Goal: Answer question/provide support: Answer question/provide support

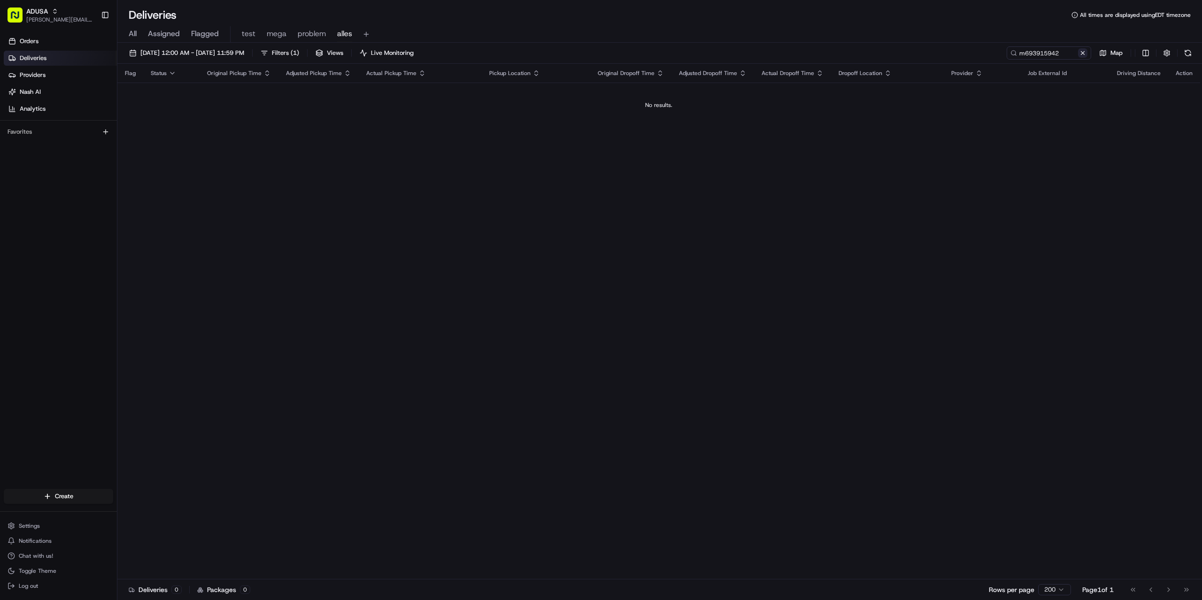
click at [1080, 49] on button at bounding box center [1082, 52] width 9 height 9
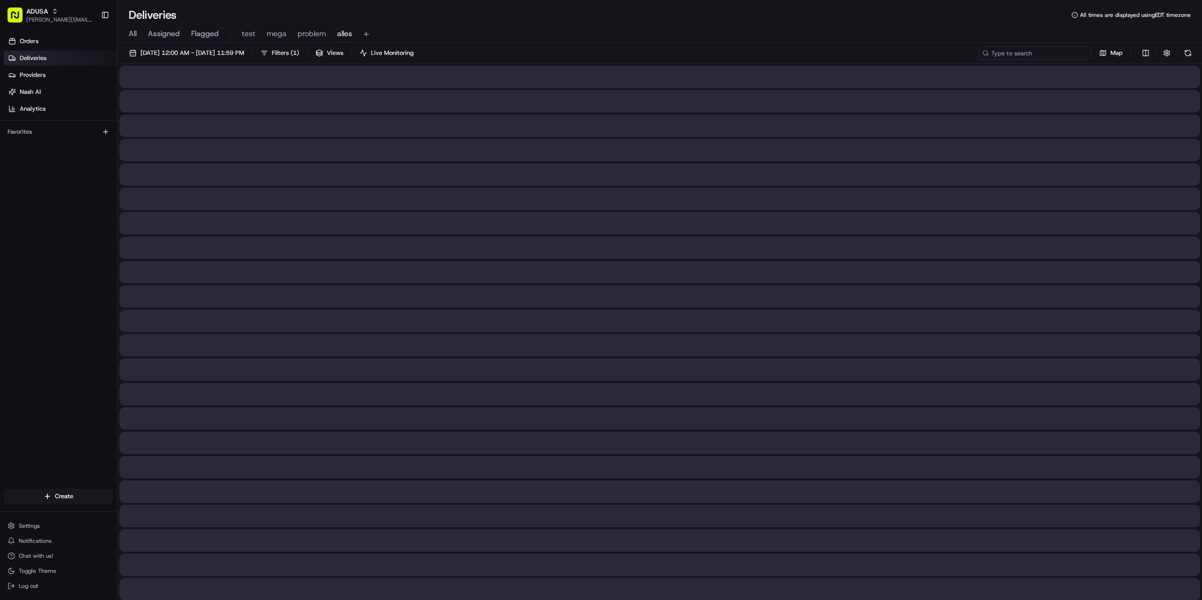
paste input "m703607801"
type input "m703607801"
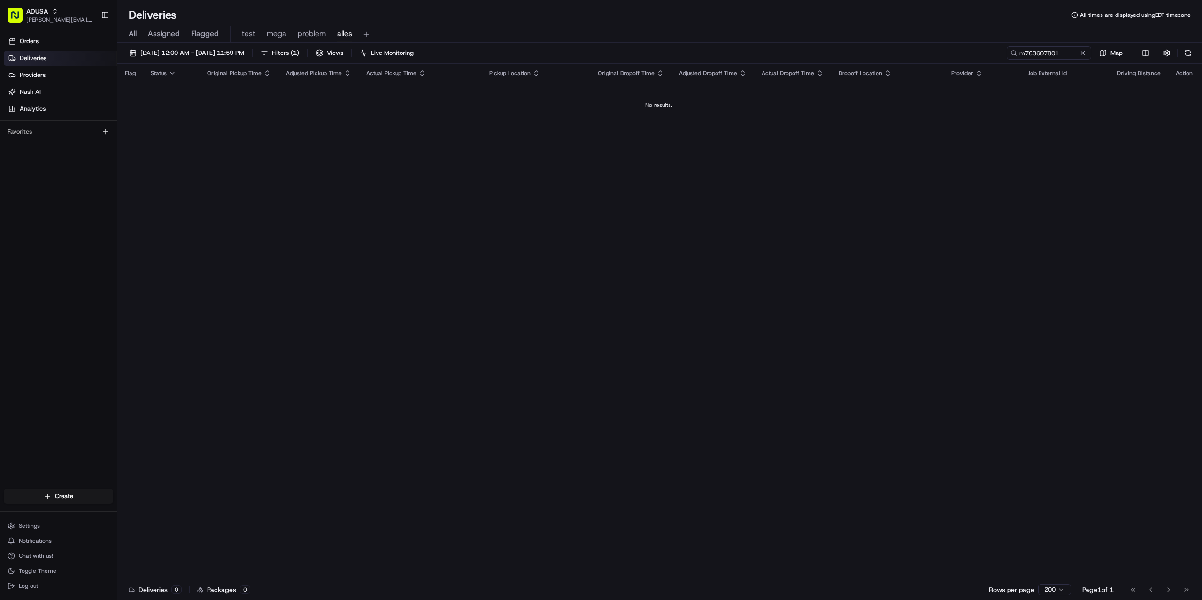
click at [318, 95] on td "No results." at bounding box center [658, 105] width 1083 height 45
click at [1067, 50] on input "m703607801" at bounding box center [1034, 52] width 113 height 13
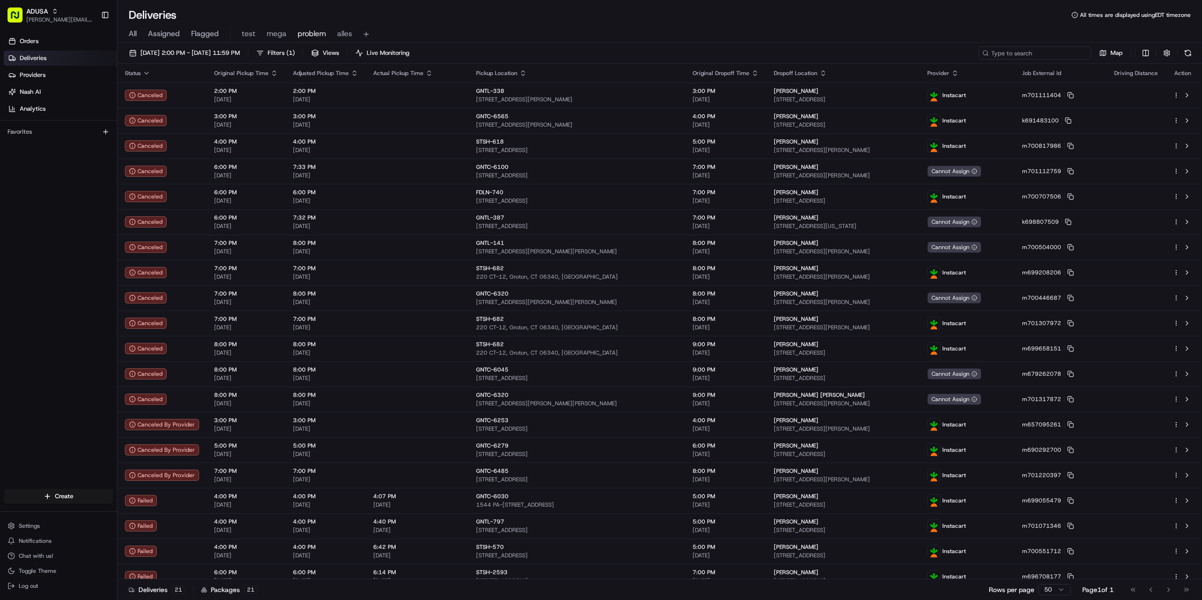
paste input "m693915942"
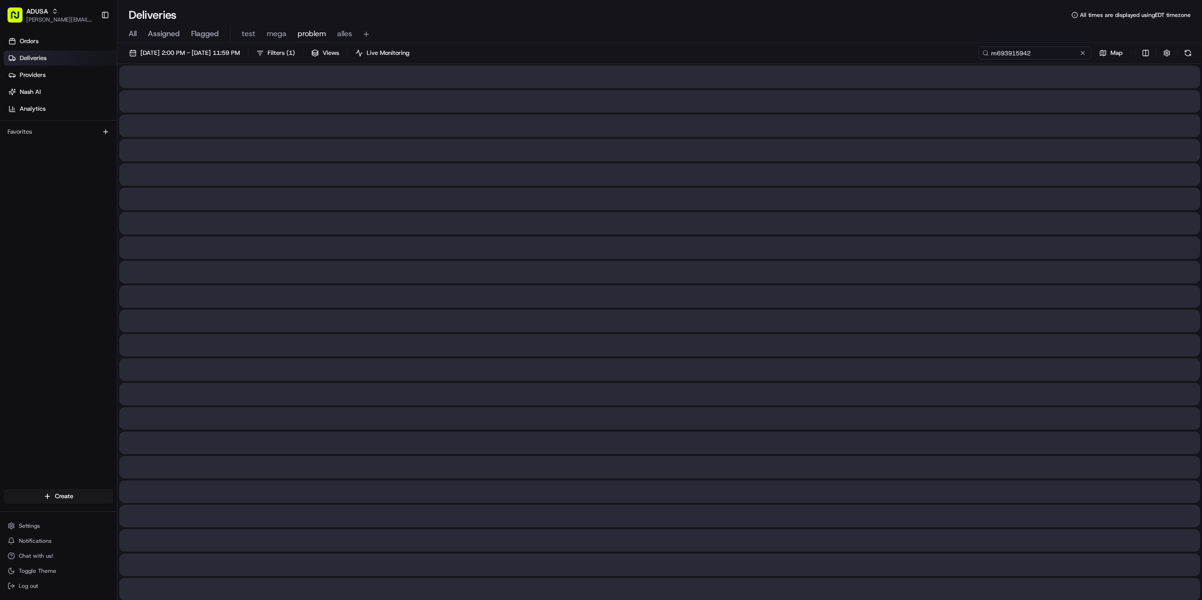
type input "m693915942"
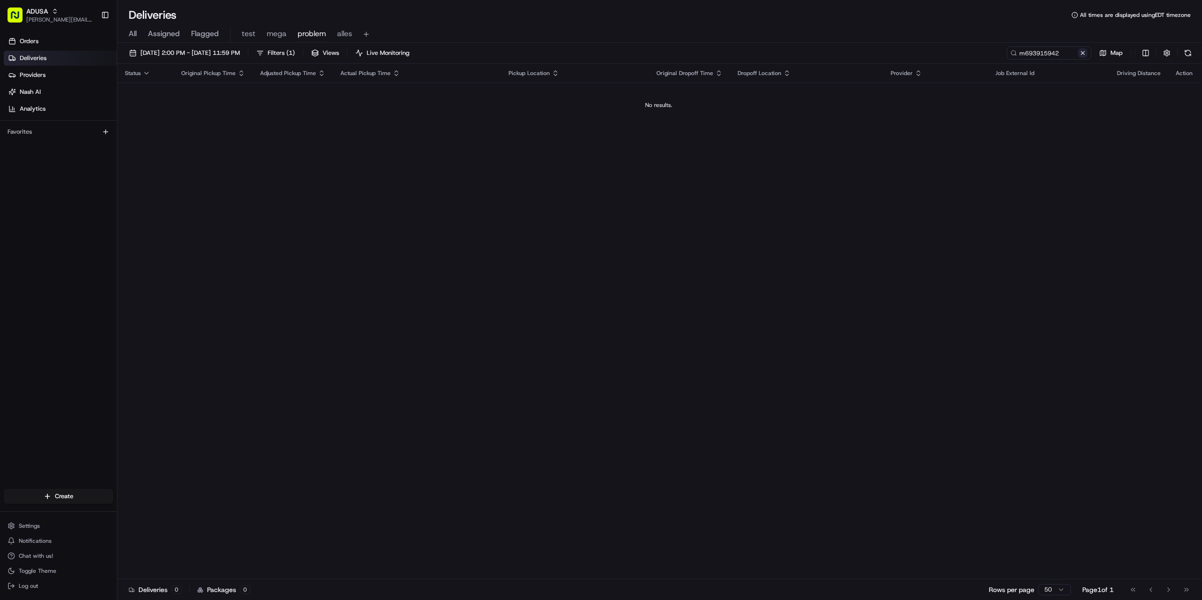
click at [1086, 51] on button at bounding box center [1082, 52] width 9 height 9
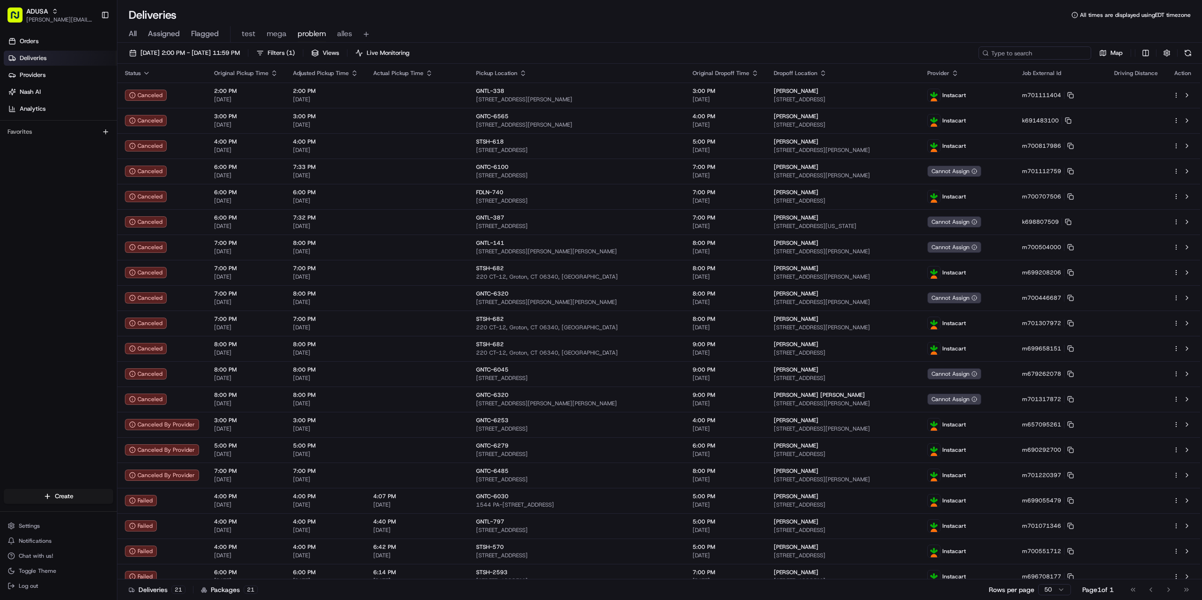
paste input "m703607801"
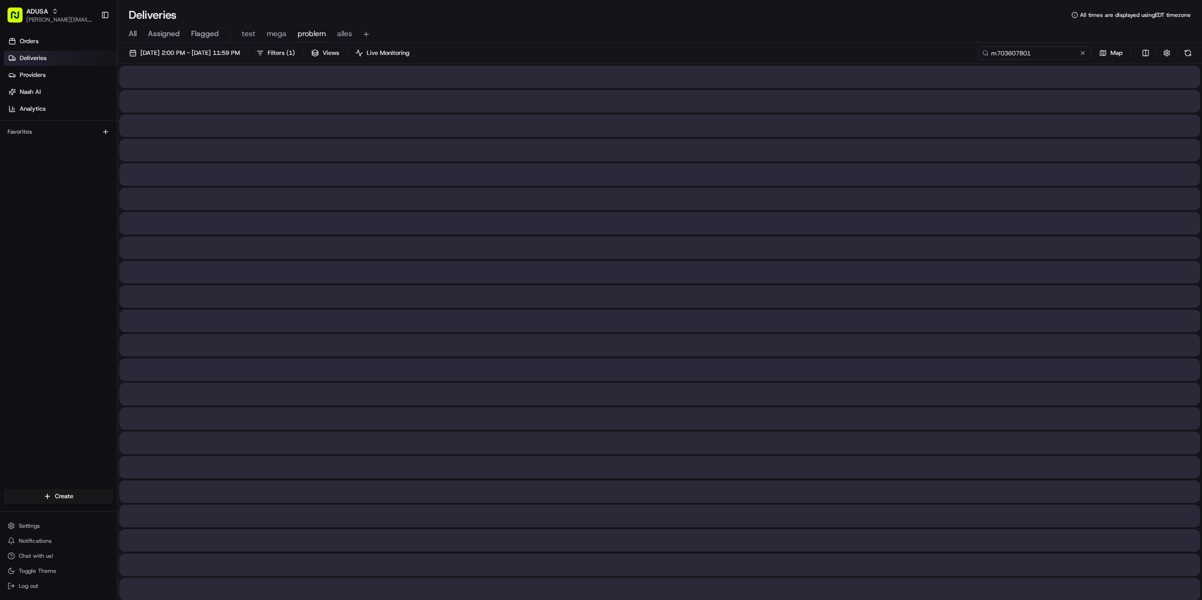
type input "m703607801"
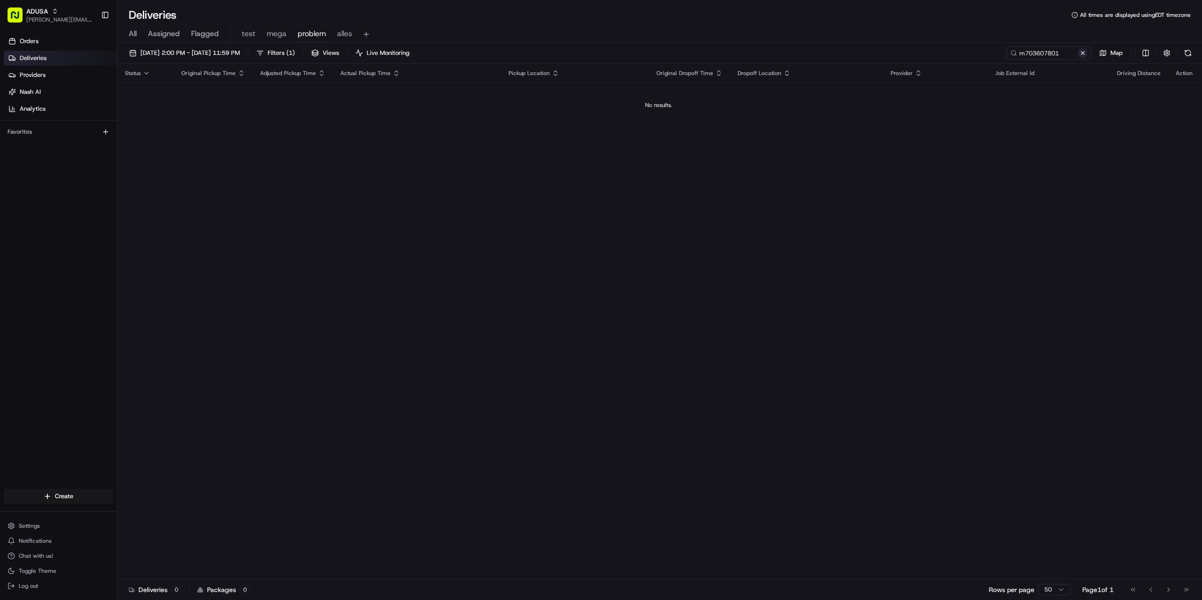
click at [1084, 51] on button at bounding box center [1082, 52] width 9 height 9
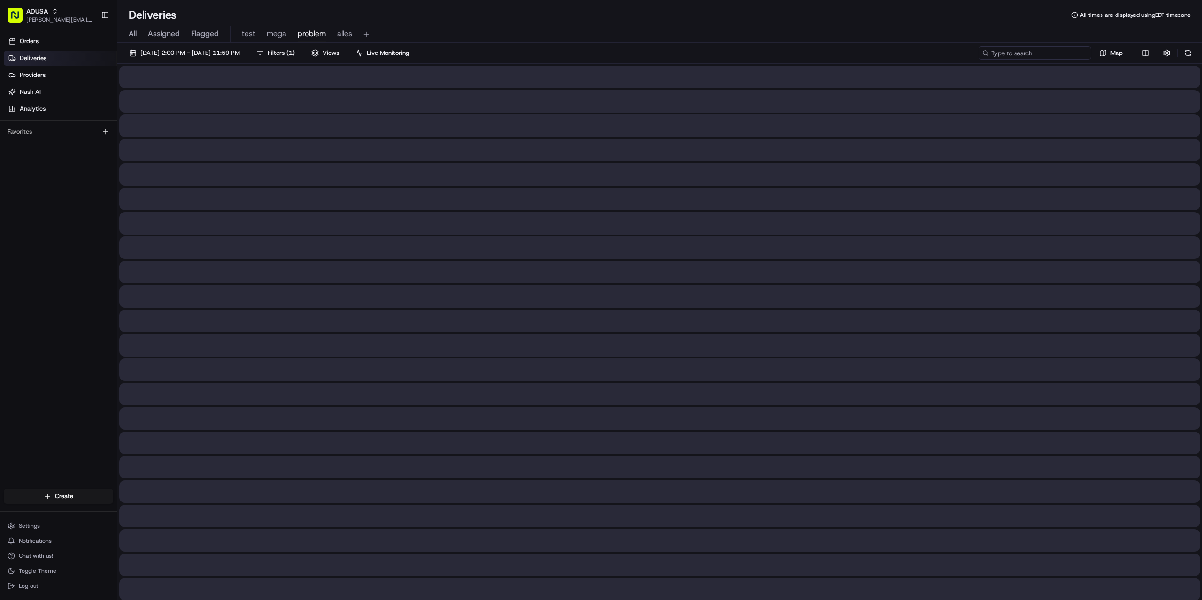
paste input "m703571746"
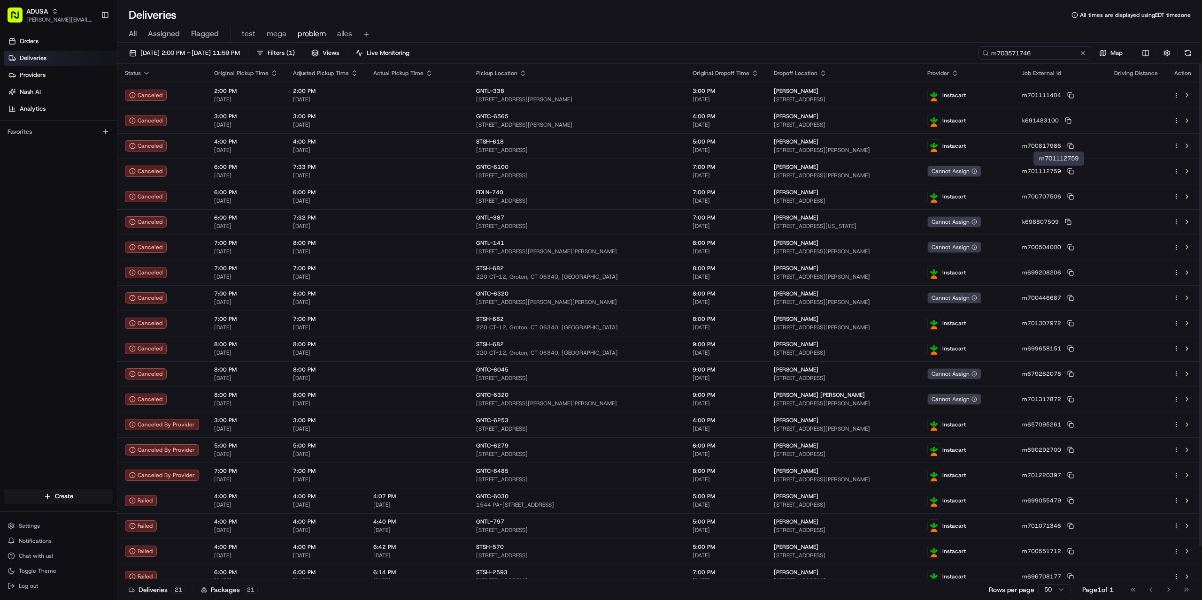
type input "m703571746"
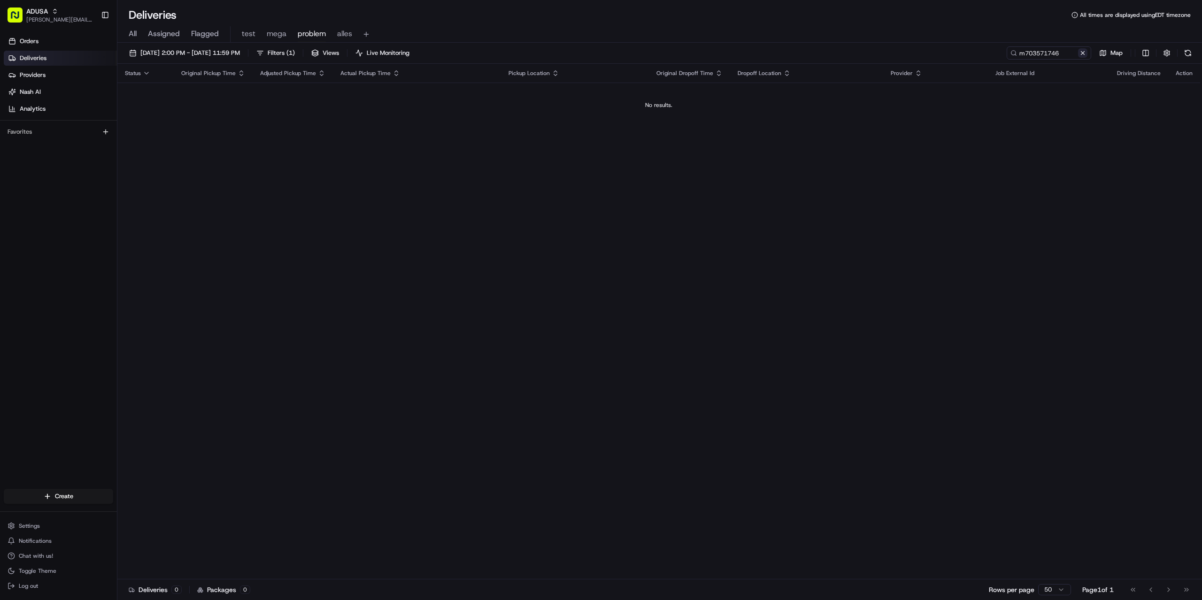
click at [1082, 56] on button at bounding box center [1082, 52] width 9 height 9
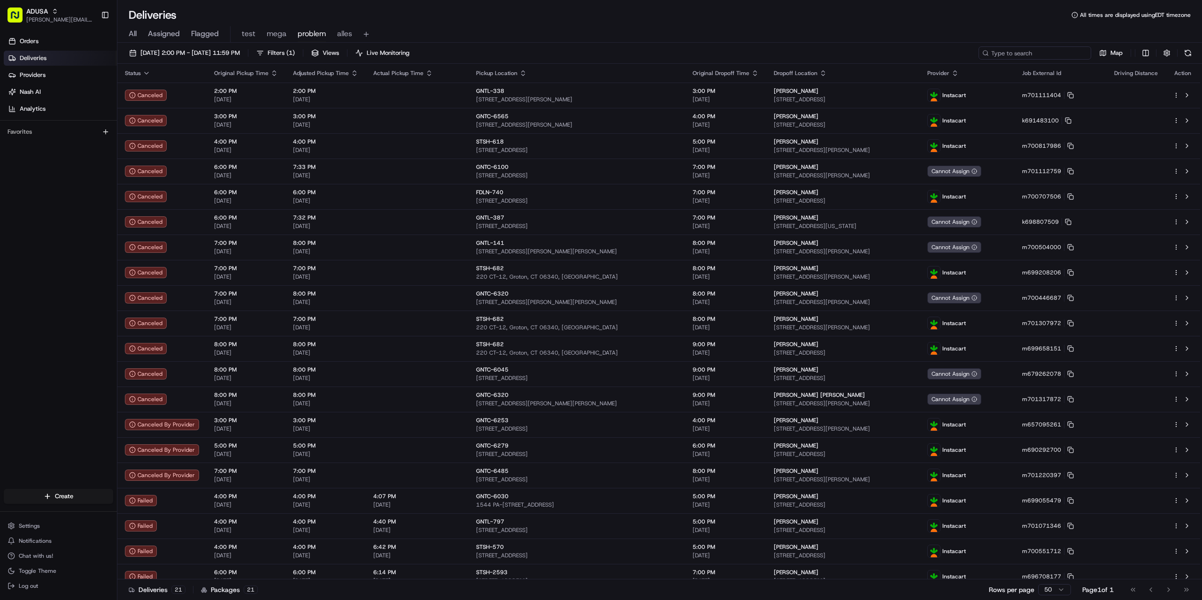
paste input "m701227882"
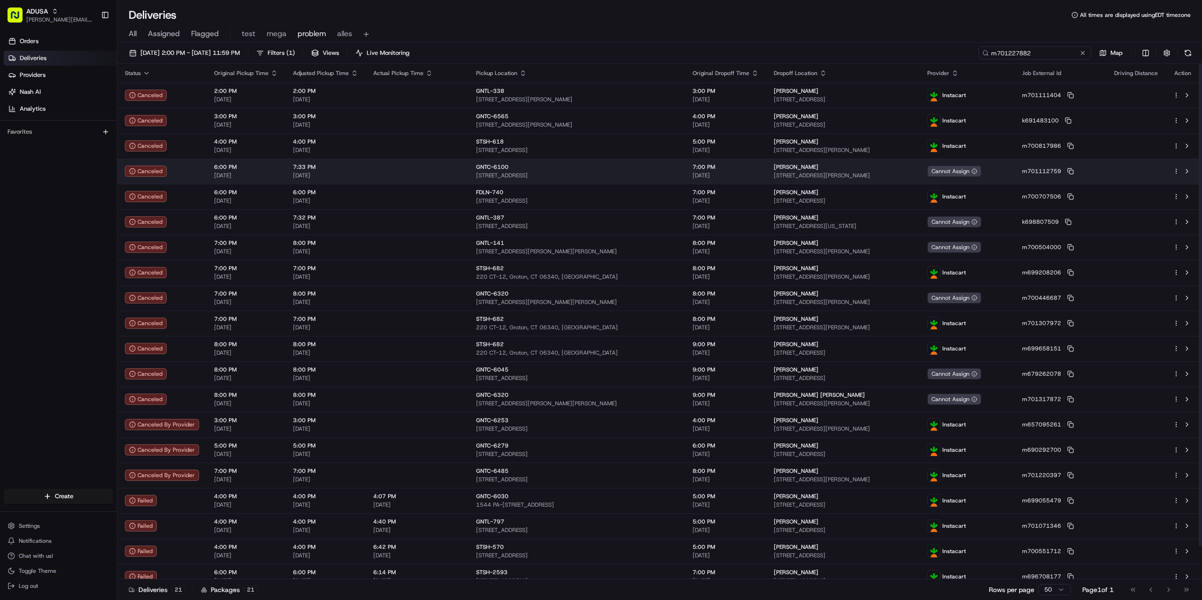
type input "m701227882"
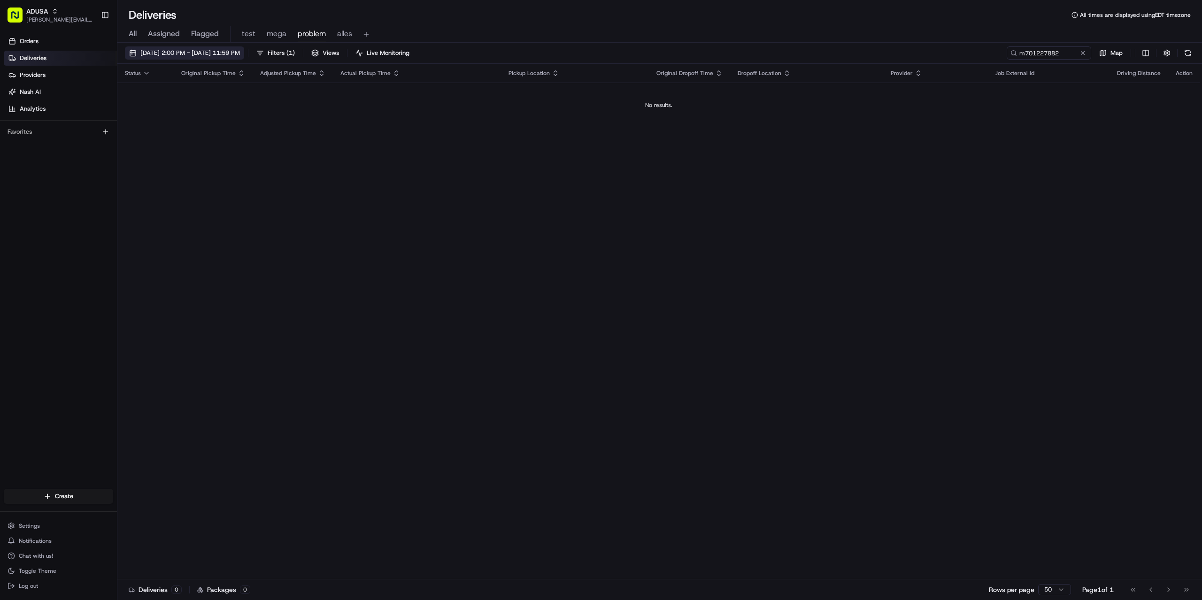
click at [168, 51] on span "07/24/2025 2:00 PM - 07/24/2025 11:59 PM" at bounding box center [190, 53] width 100 height 8
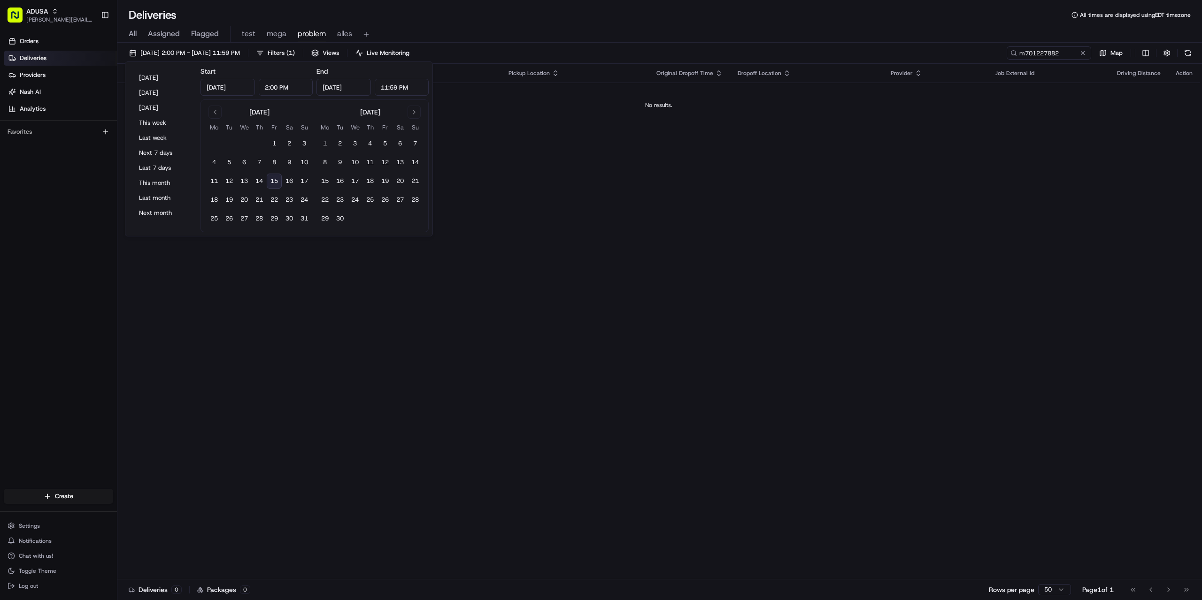
click at [274, 179] on button "15" at bounding box center [274, 181] width 15 height 15
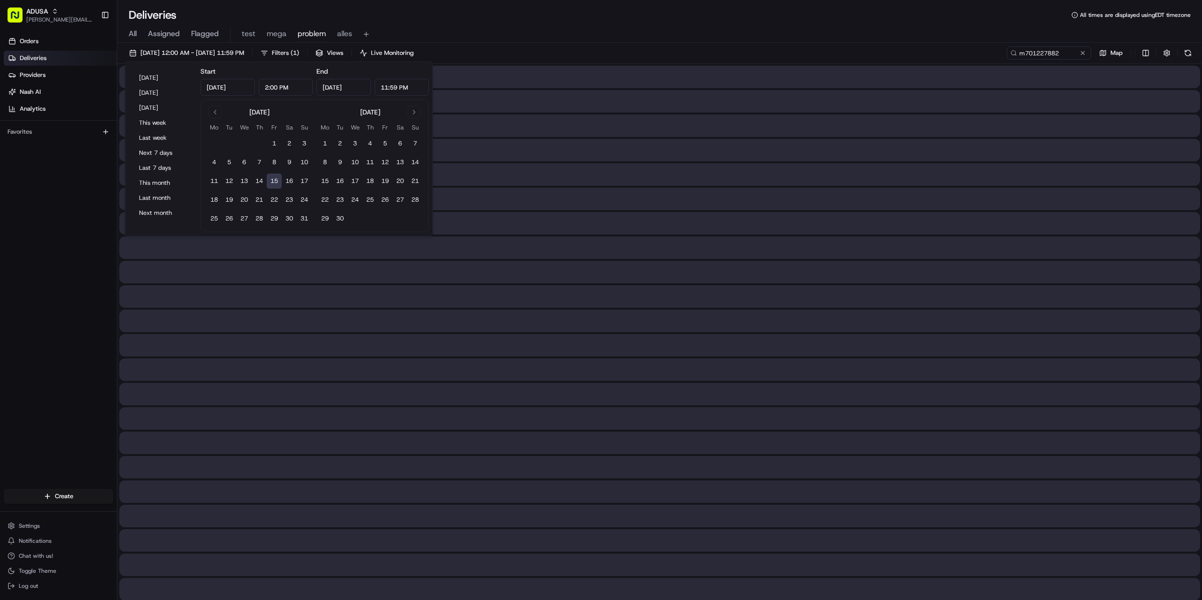
type input "Aug 15, 2025"
type input "12:00 AM"
type input "Aug 15, 2025"
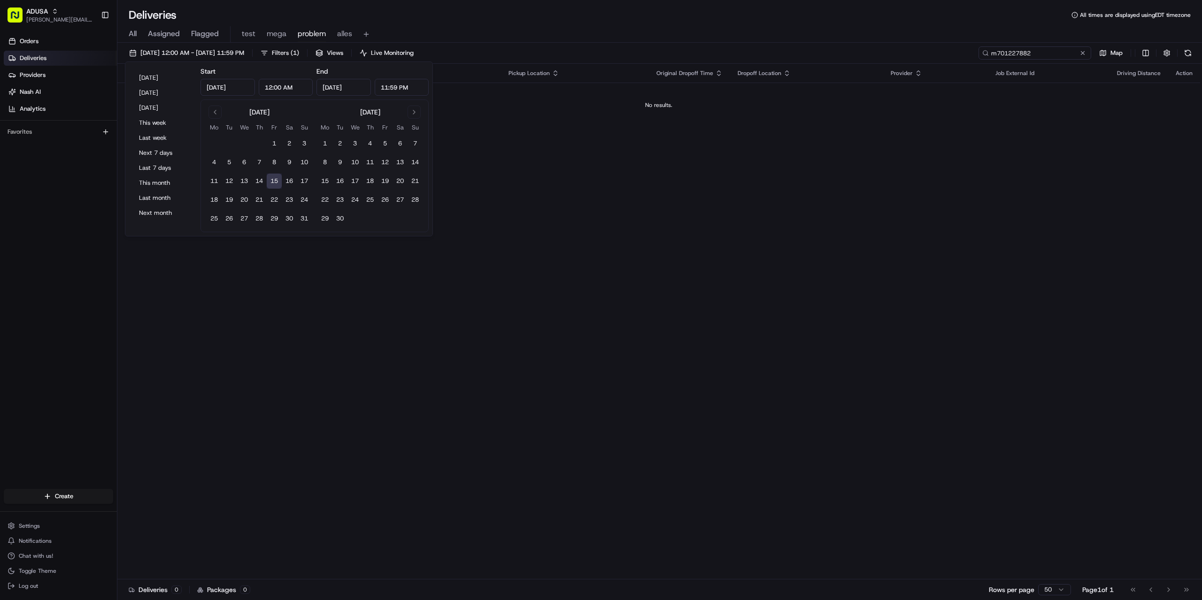
click at [1064, 54] on input "m701227882" at bounding box center [1034, 52] width 113 height 13
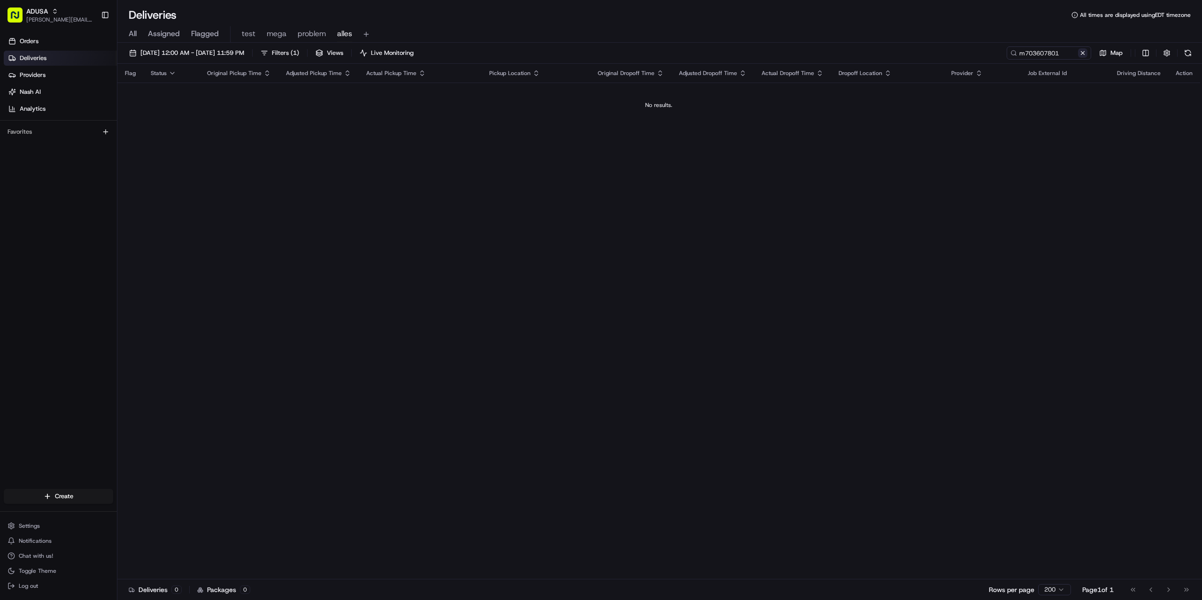
click at [1083, 50] on button at bounding box center [1082, 52] width 9 height 9
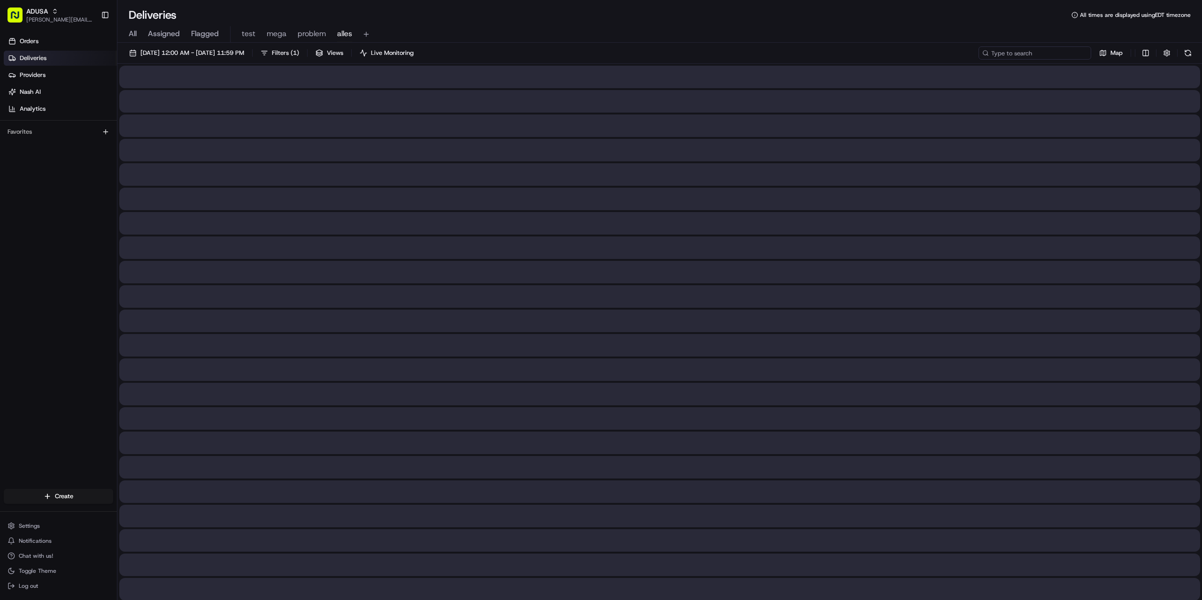
paste input "m703571746"
type input "m703571746"
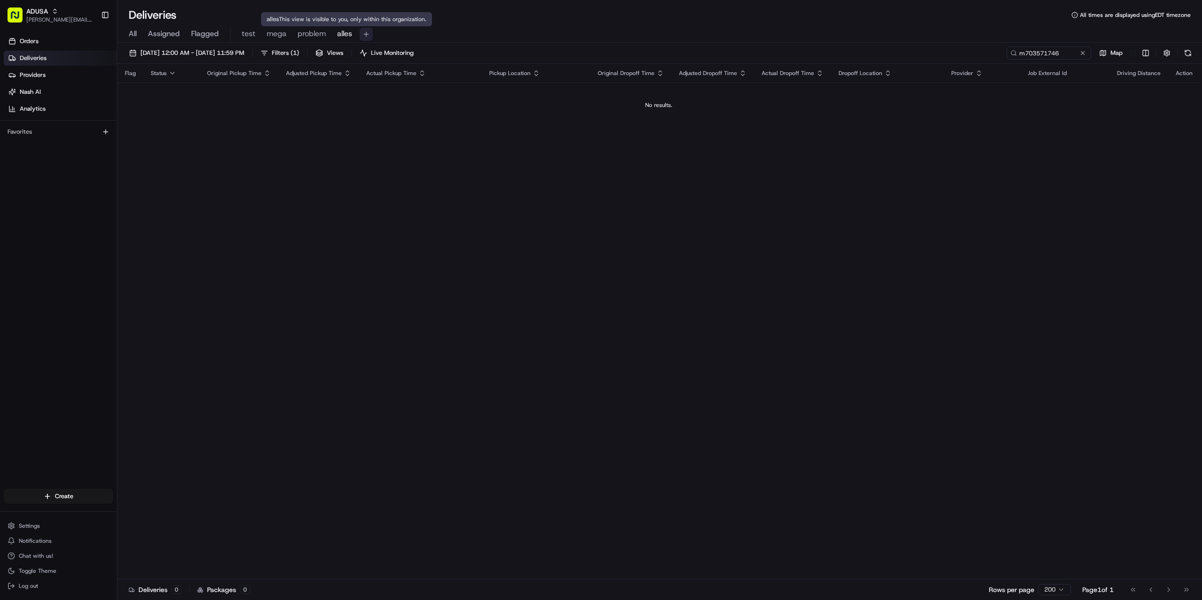
click at [365, 31] on button at bounding box center [366, 34] width 13 height 13
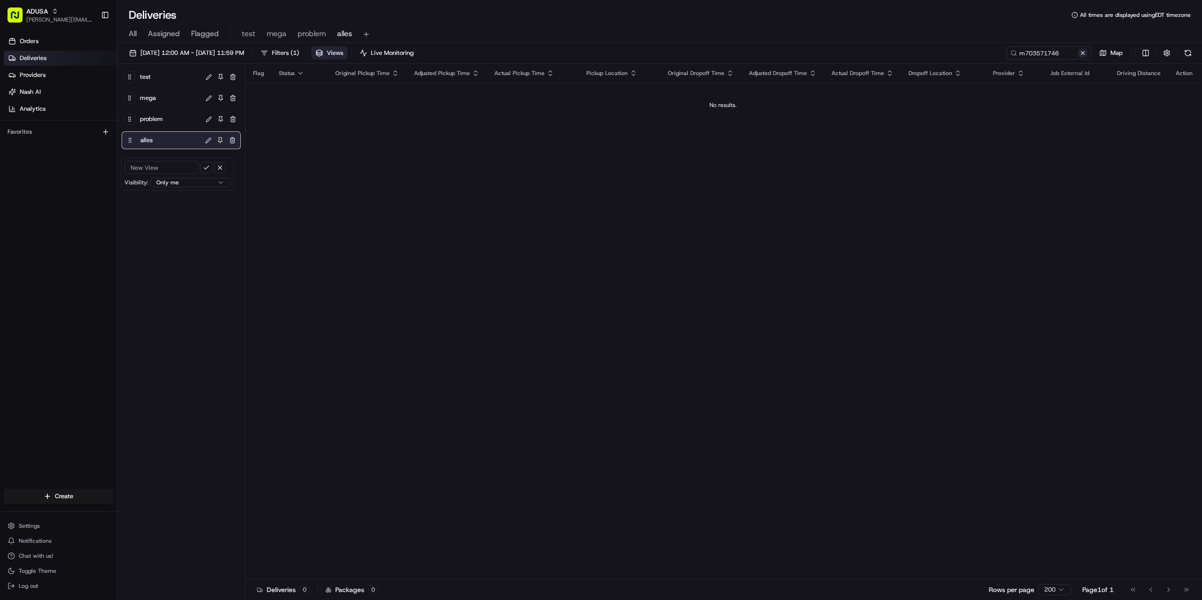
click at [1086, 54] on button at bounding box center [1082, 52] width 9 height 9
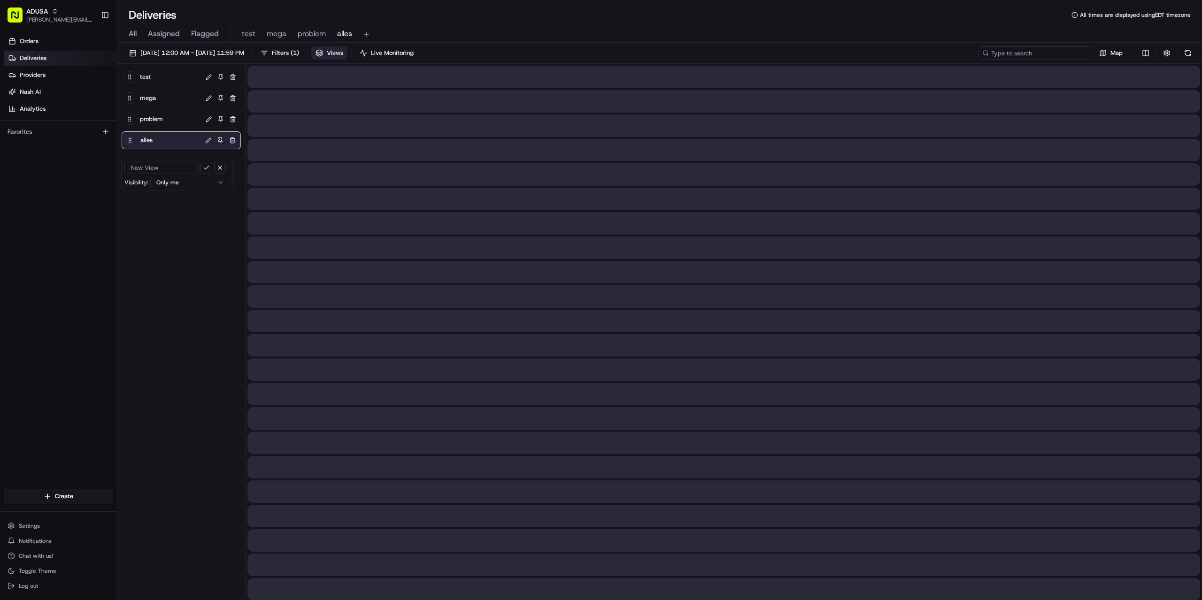
paste input "m703571746"
type input "m703571746"
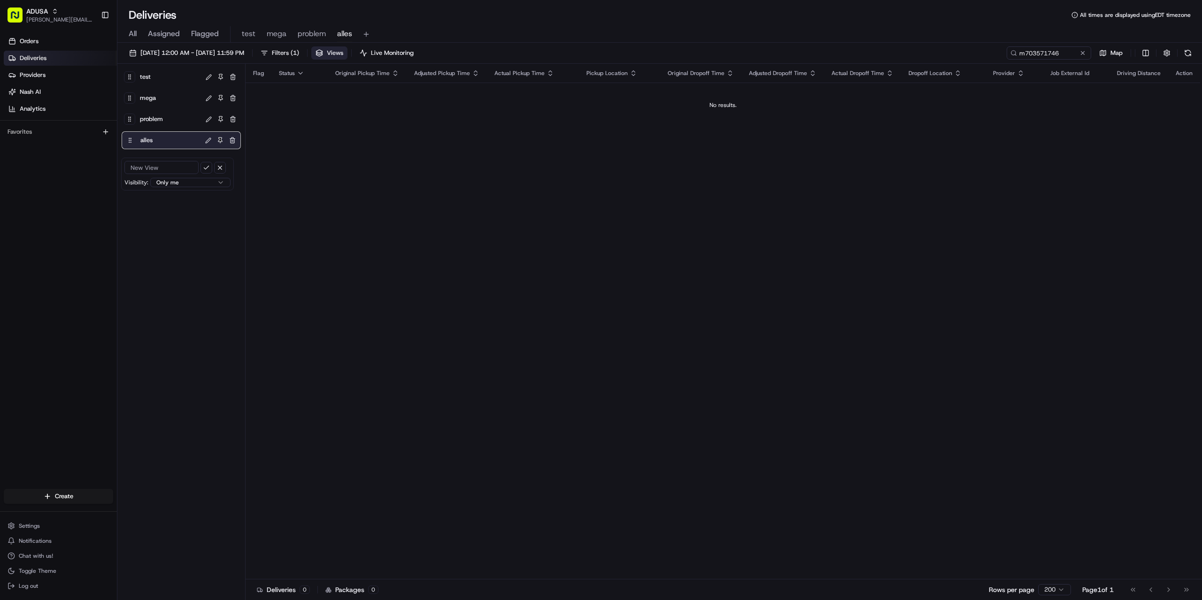
click at [1082, 54] on button at bounding box center [1082, 52] width 9 height 9
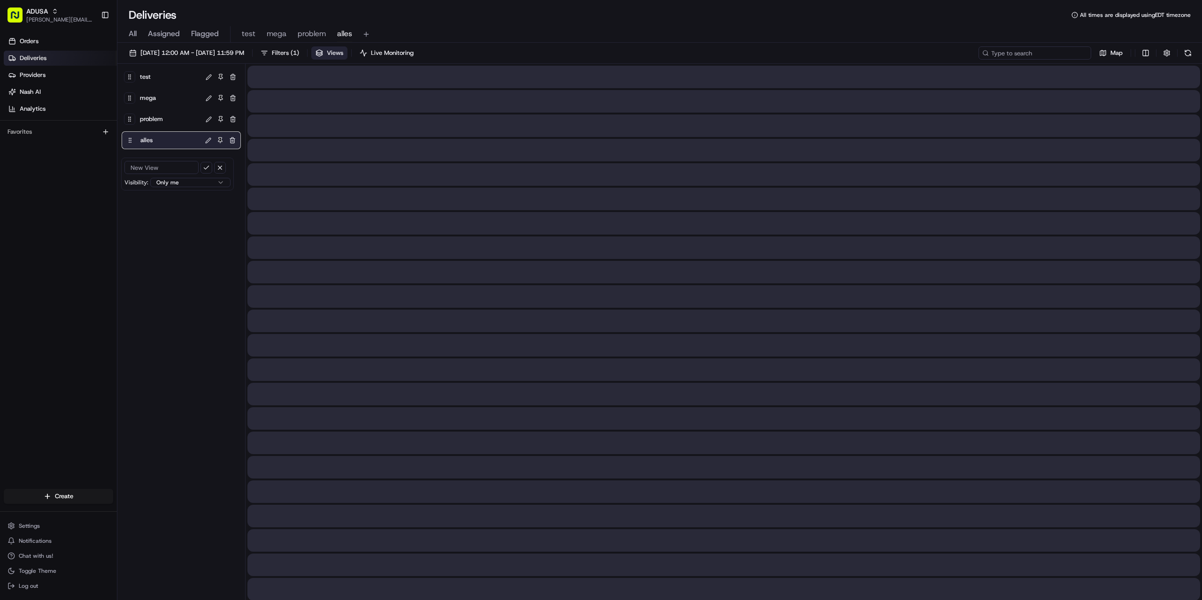
paste input "m701227882"
type input "m701227882"
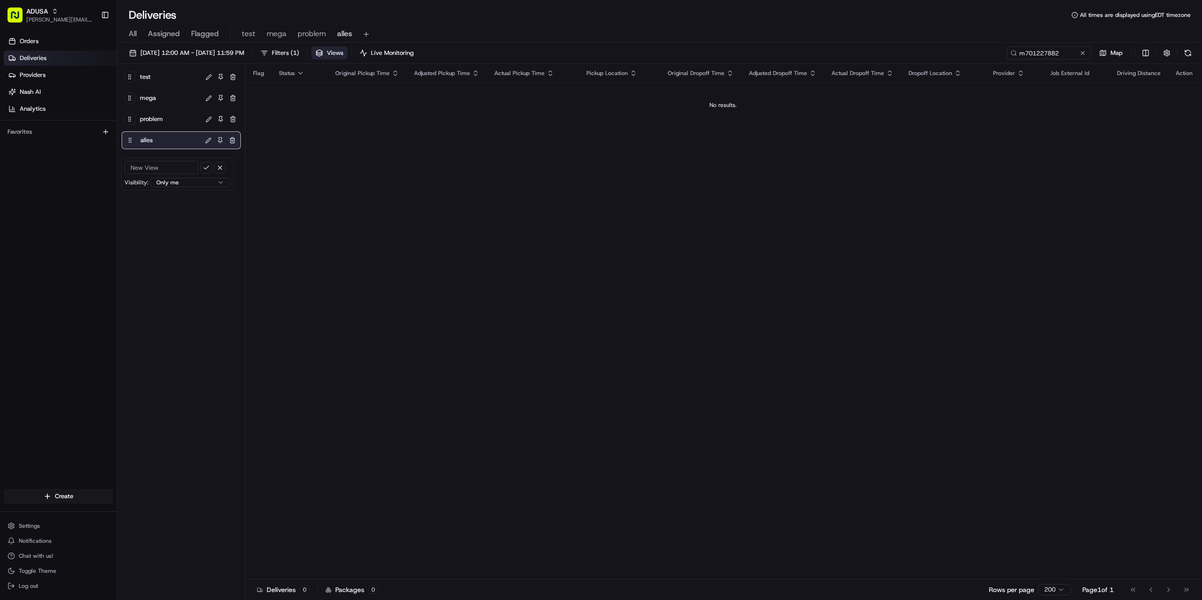
click at [677, 257] on div "Flag Status Original Pickup Time Adjusted Pickup Time Actual Pickup Time Pickup…" at bounding box center [723, 322] width 954 height 516
click at [1083, 51] on button at bounding box center [1082, 52] width 9 height 9
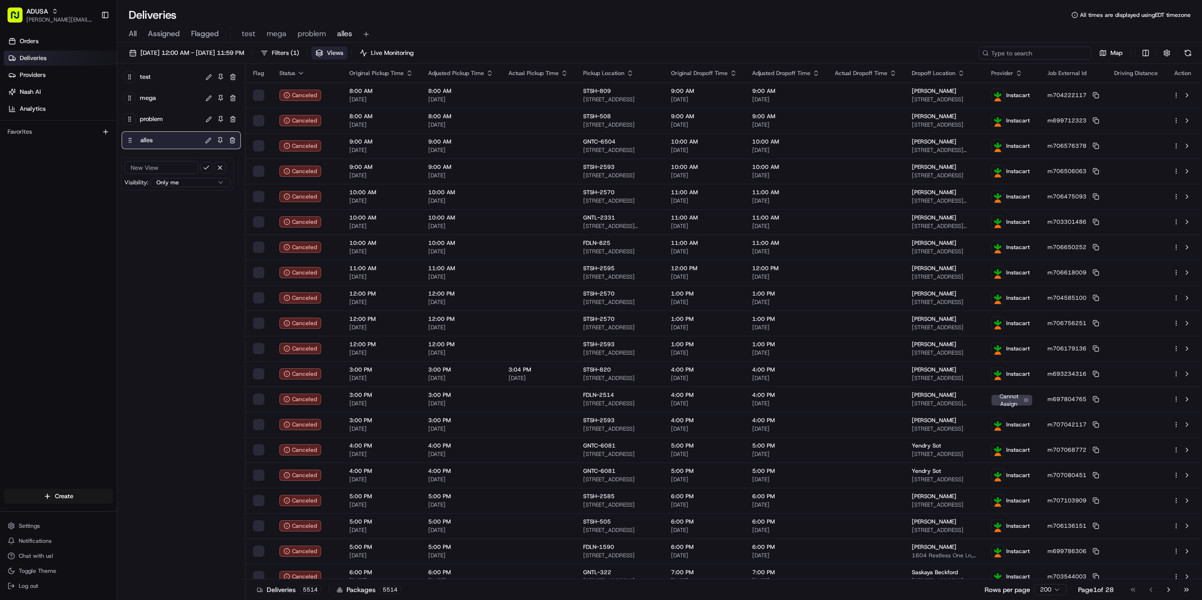
paste input "m701227882"
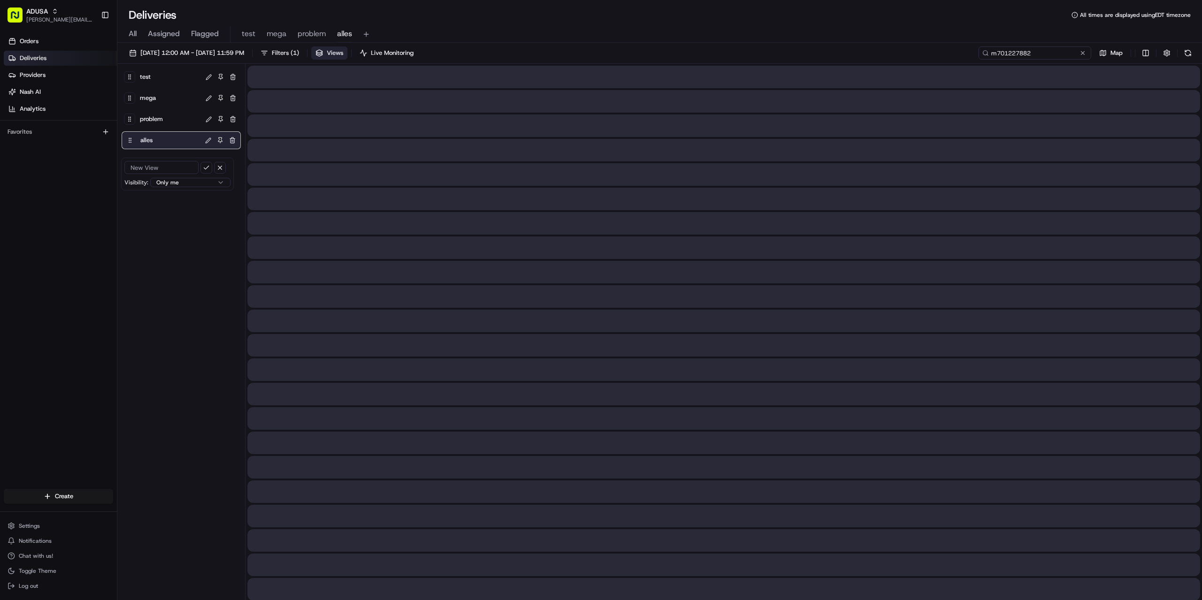
type input "m701227882"
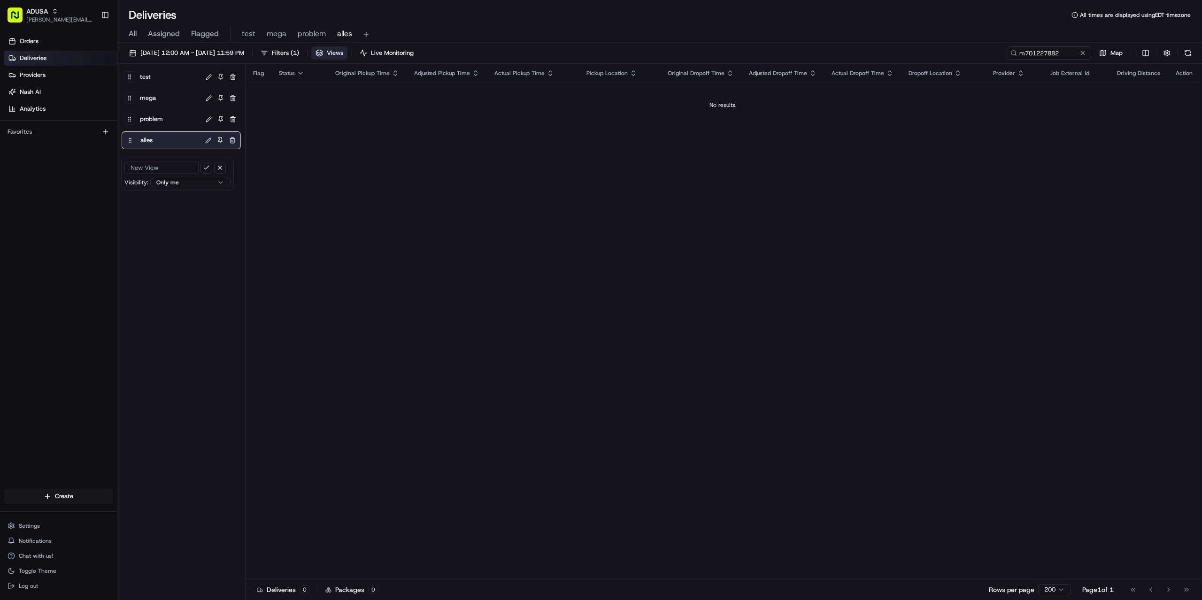
click at [734, 239] on div "Flag Status Original Pickup Time Adjusted Pickup Time Actual Pickup Time Pickup…" at bounding box center [723, 322] width 954 height 516
click at [679, 226] on div "Flag Status Original Pickup Time Adjusted Pickup Time Actual Pickup Time Pickup…" at bounding box center [723, 322] width 954 height 516
click at [213, 51] on span "08/14/2025 12:00 AM - 08/14/2025 11:59 PM" at bounding box center [192, 53] width 104 height 8
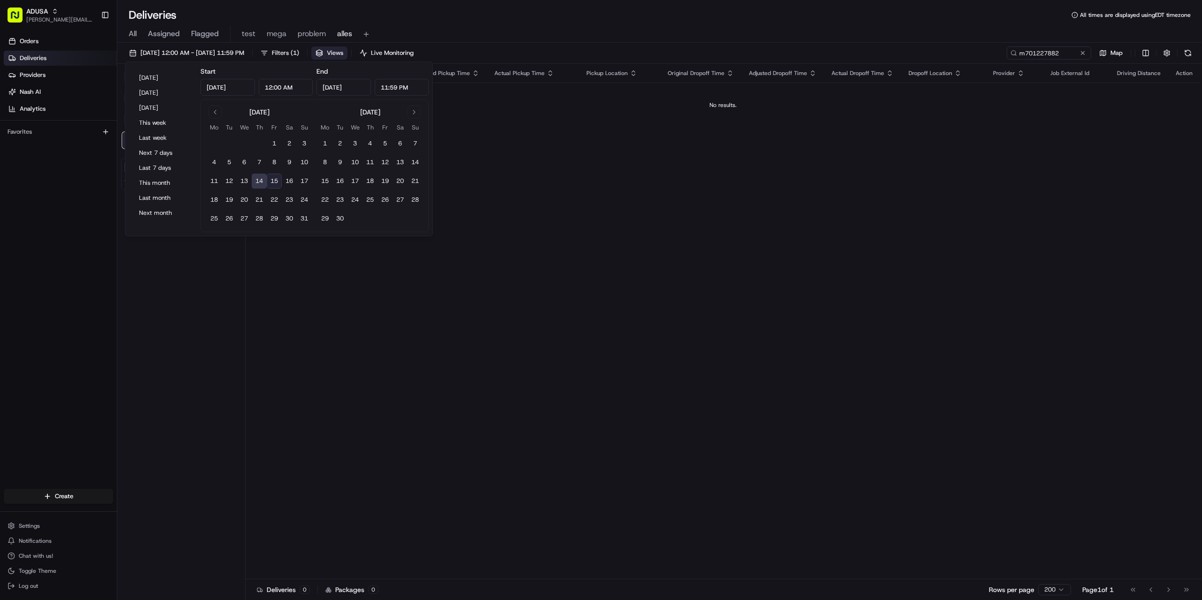
click at [274, 183] on button "15" at bounding box center [274, 181] width 15 height 15
type input "Aug 15, 2025"
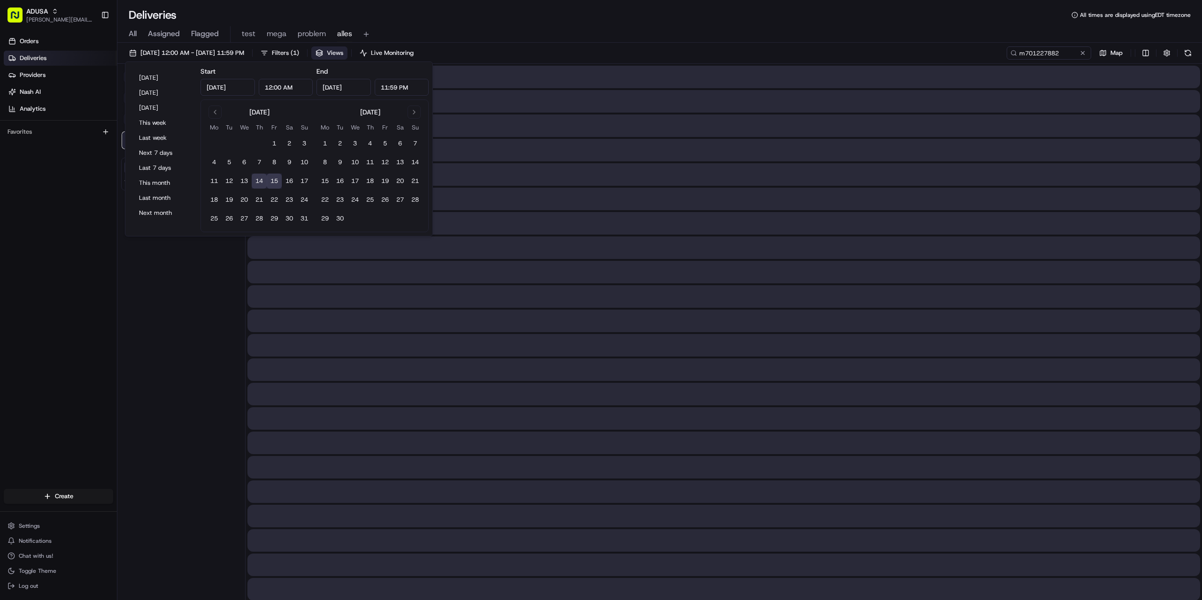
click at [642, 252] on div at bounding box center [723, 248] width 953 height 23
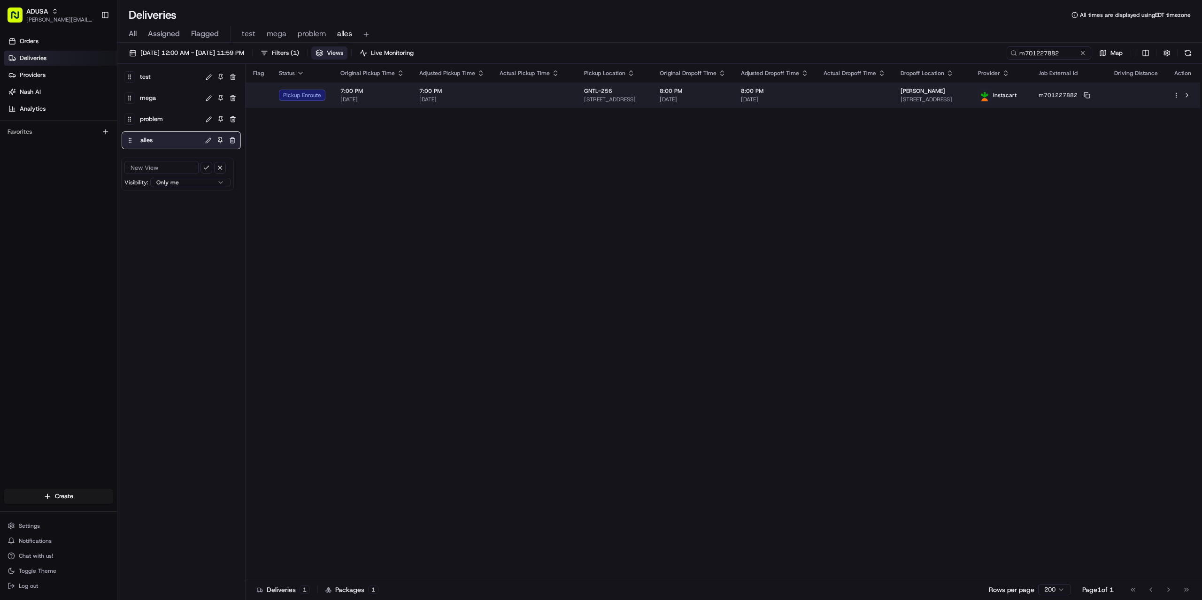
click at [486, 100] on td "7:00 PM 08/15/2025" at bounding box center [452, 95] width 80 height 25
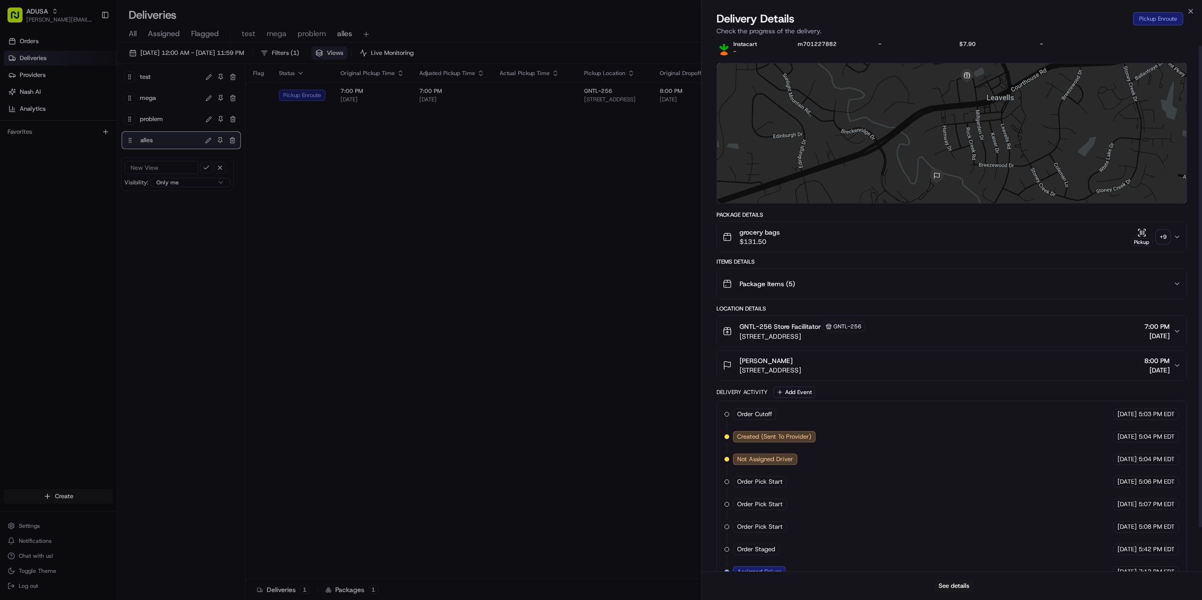
scroll to position [55, 0]
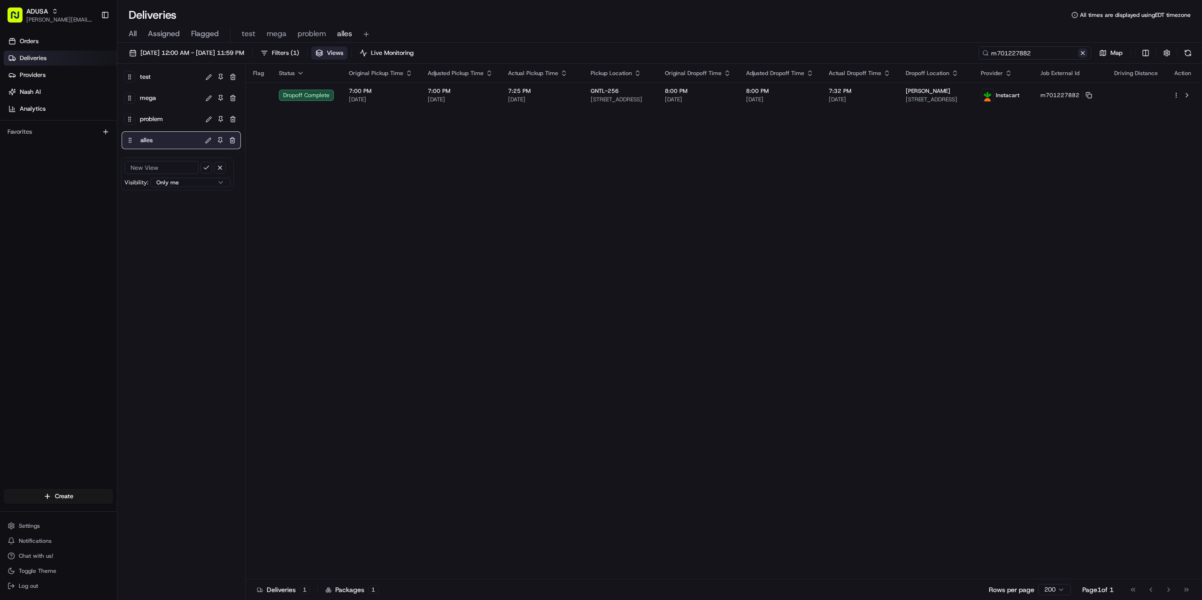
click at [1079, 53] on div "m701227882" at bounding box center [1034, 52] width 113 height 13
click at [1079, 53] on button at bounding box center [1082, 52] width 9 height 9
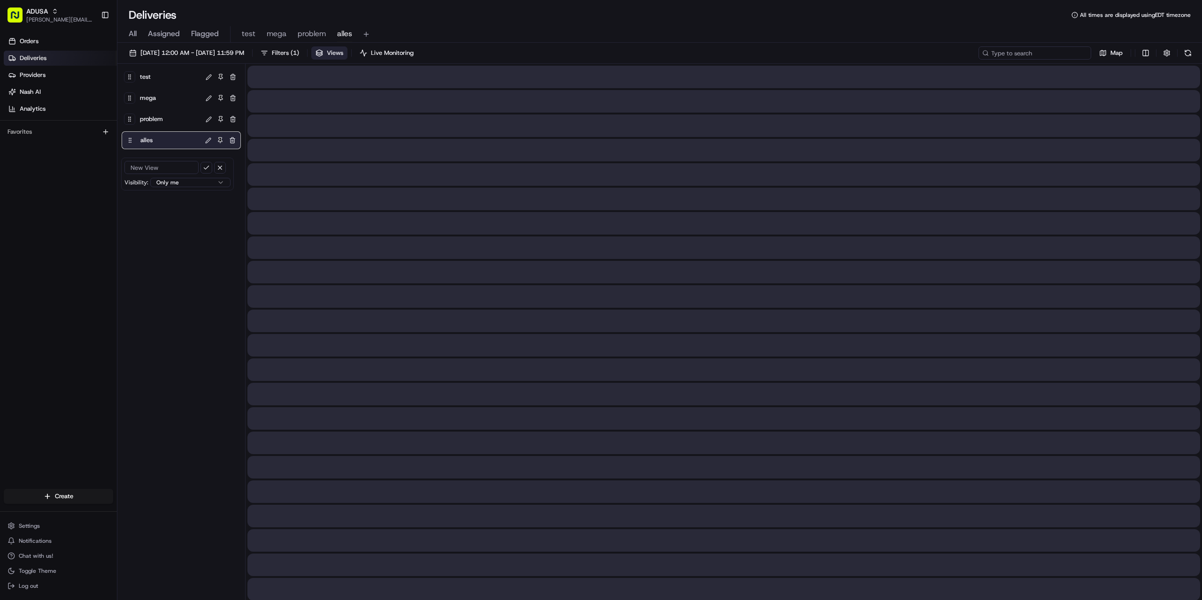
paste input "m703350137"
type input "m703350137"
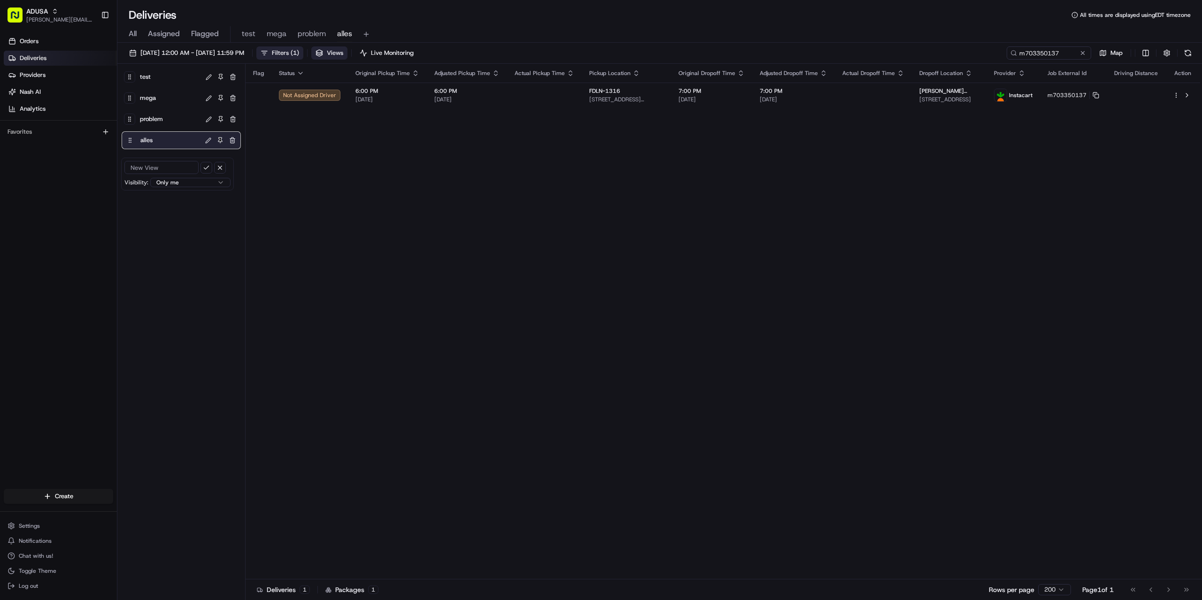
click at [299, 49] on span "Filters ( 1 )" at bounding box center [285, 53] width 27 height 8
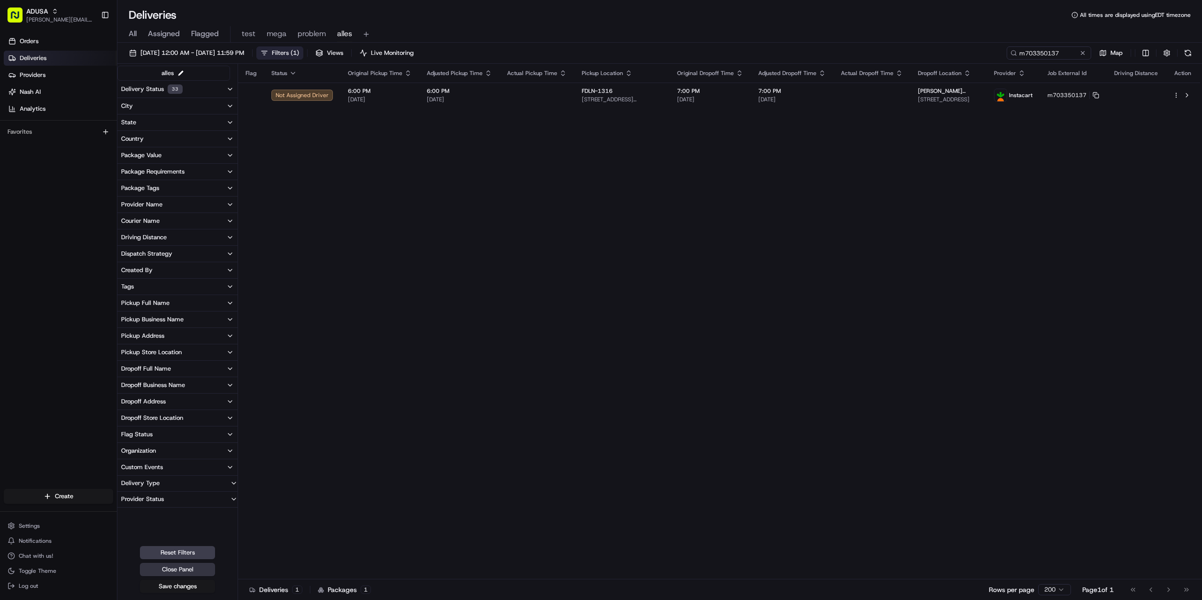
click at [181, 570] on button "Close Panel" at bounding box center [177, 569] width 75 height 13
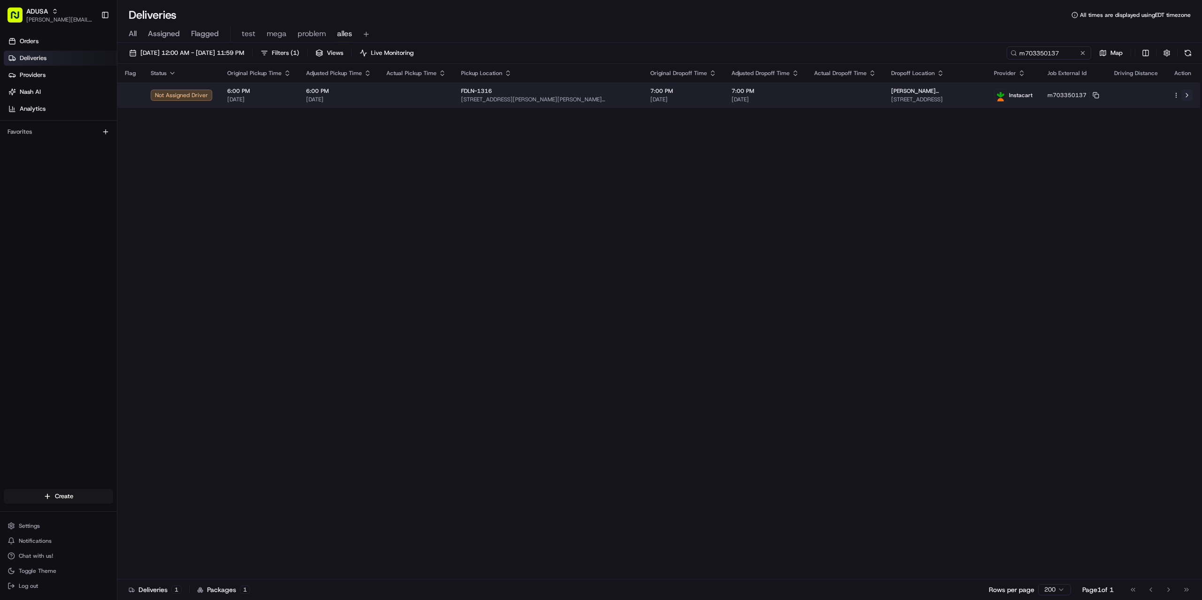
click at [1189, 92] on button at bounding box center [1186, 95] width 11 height 11
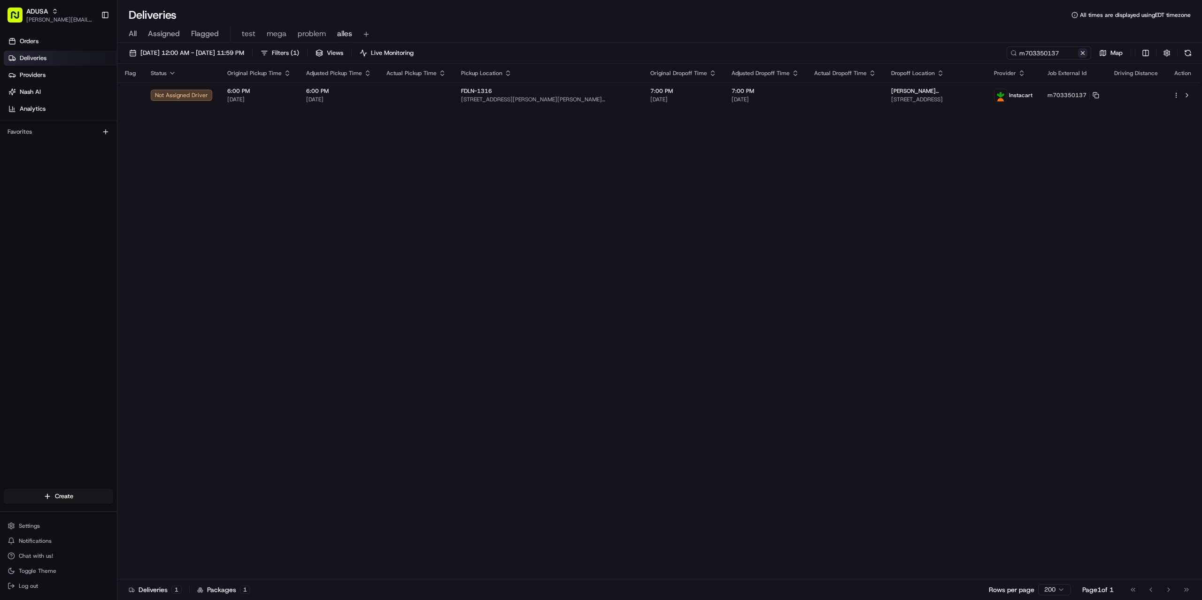
click at [1080, 52] on button at bounding box center [1082, 52] width 9 height 9
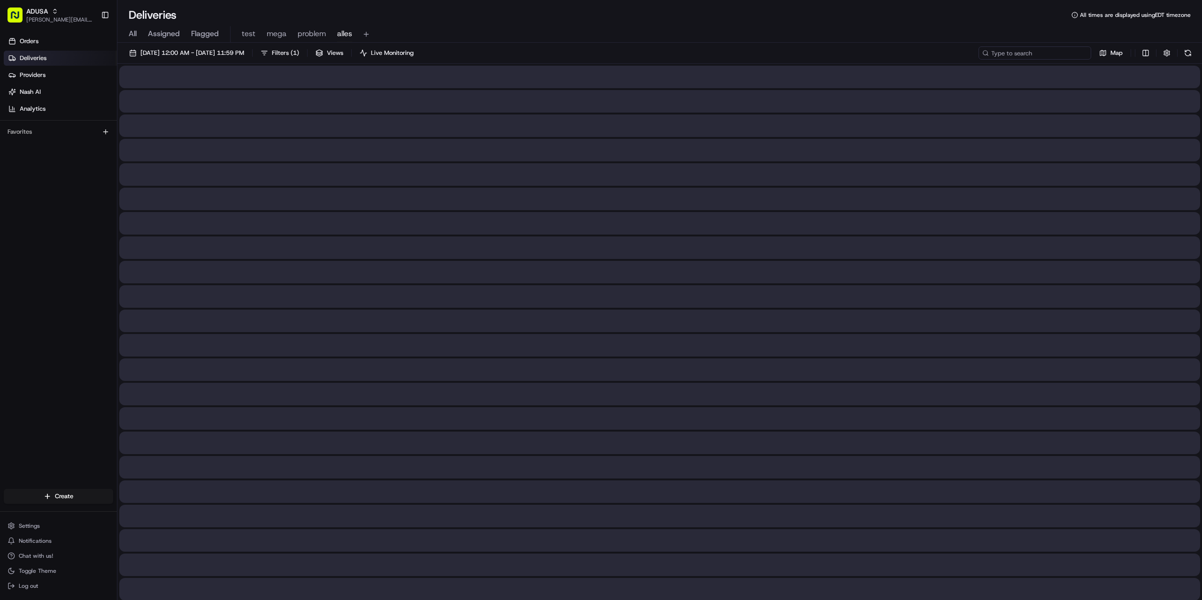
paste input "m706228500"
type input "m706228500"
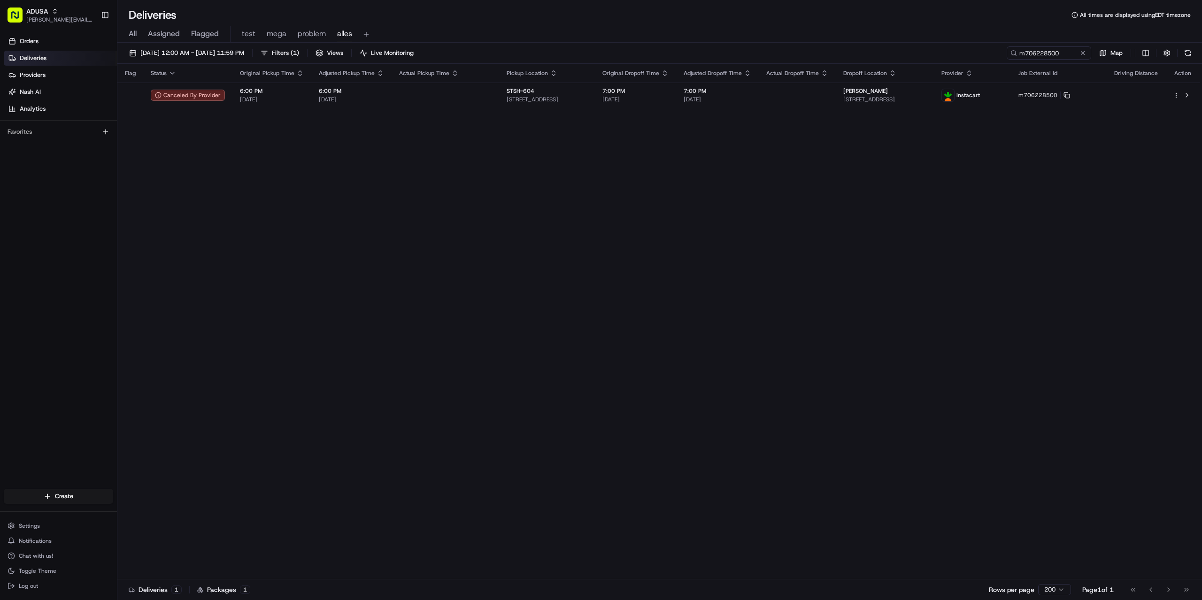
click at [716, 248] on div "Flag Status Original Pickup Time Adjusted Pickup Time Actual Pickup Time Pickup…" at bounding box center [658, 322] width 1083 height 516
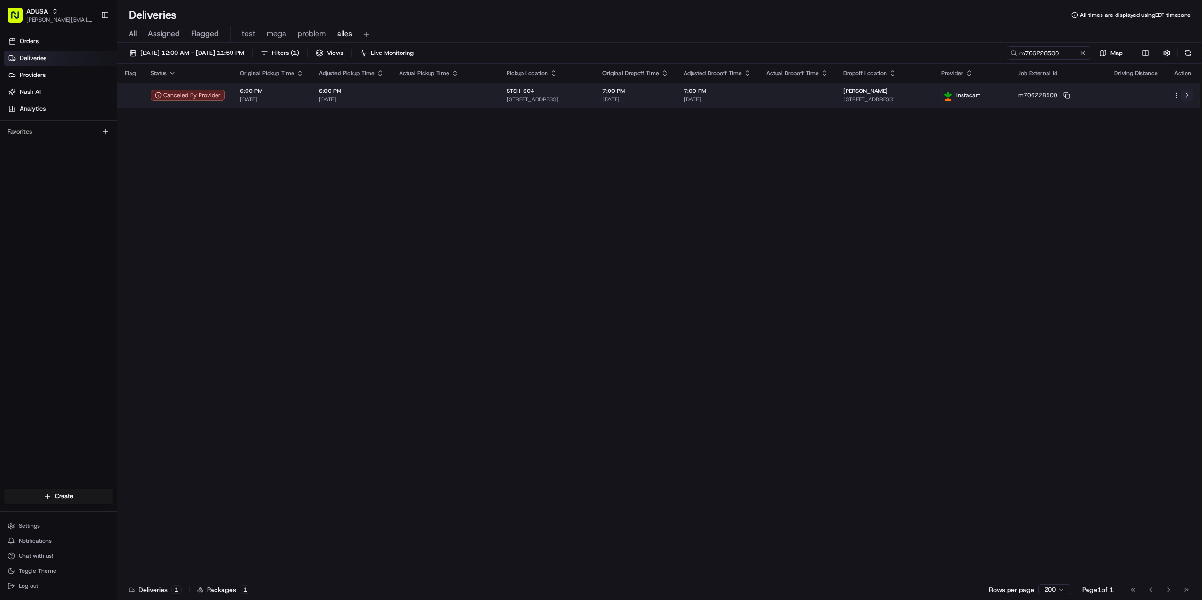
click at [1189, 94] on button at bounding box center [1186, 95] width 11 height 11
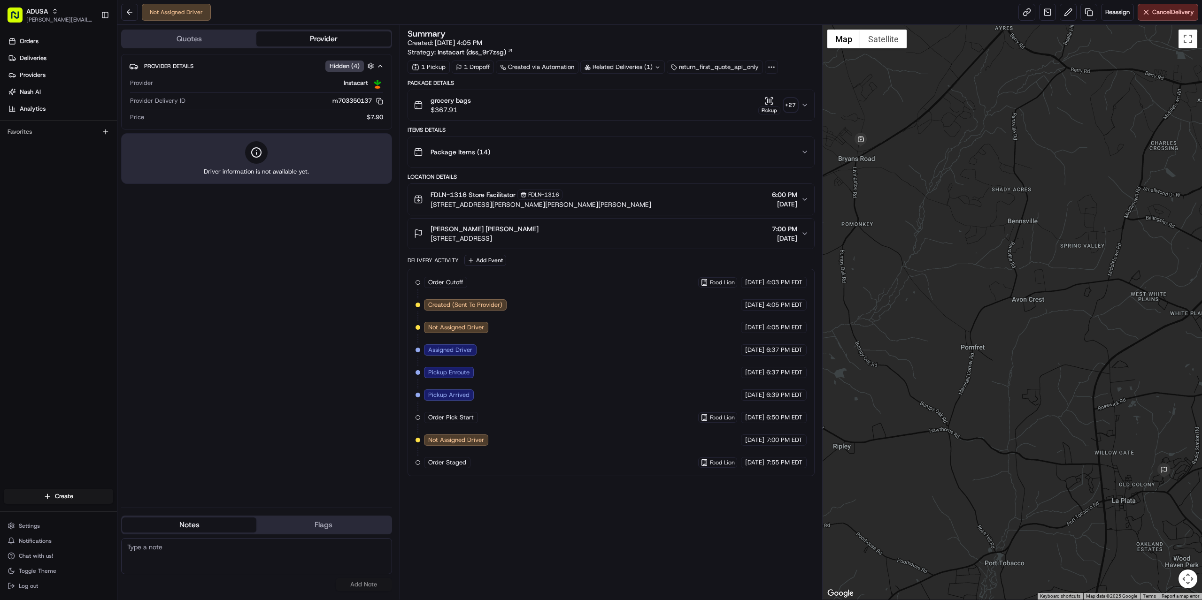
paste textarea "store did not confirm cancellation."
click at [278, 553] on textarea "store did not confirm cancellation." at bounding box center [256, 556] width 271 height 36
paste textarea "no answer."
click at [229, 547] on textarea "store did not confirm cancellation. no answer." at bounding box center [256, 556] width 271 height 36
type textarea "store did not confirm cancellation. no answer."
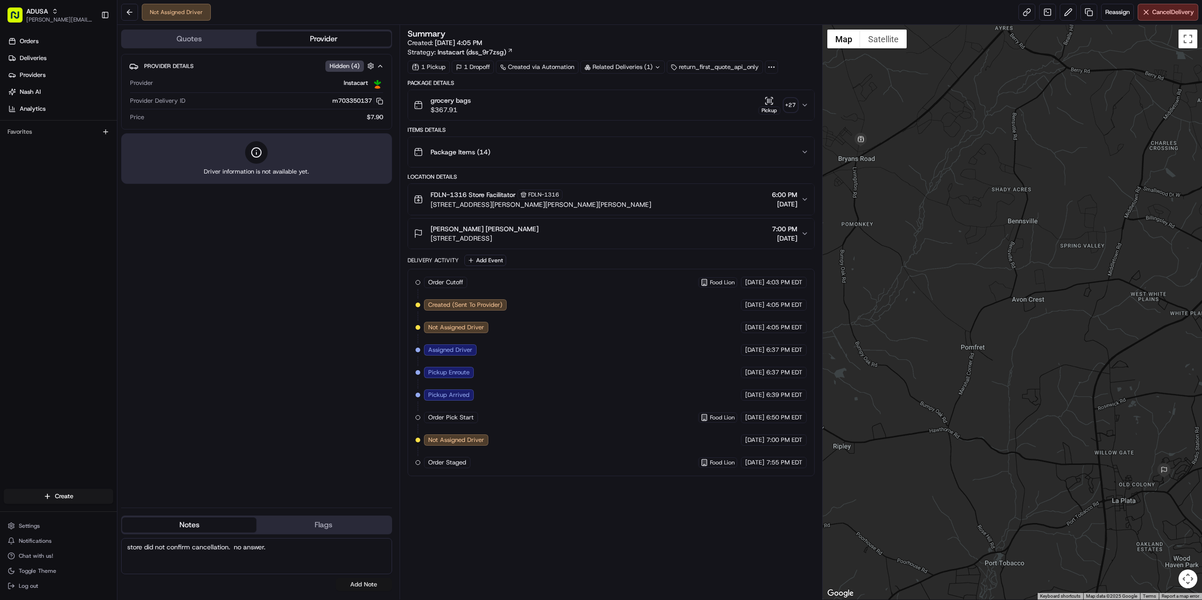
click at [355, 582] on button "Add Note" at bounding box center [364, 584] width 56 height 13
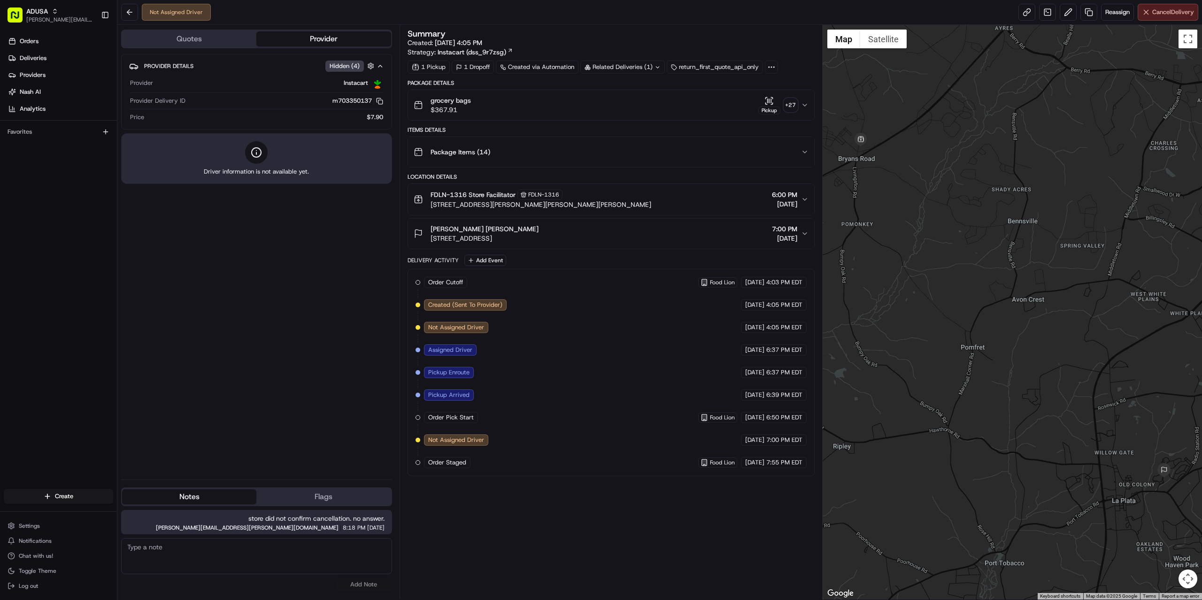
click at [1152, 12] on span "Cancel Delivery" at bounding box center [1173, 12] width 42 height 8
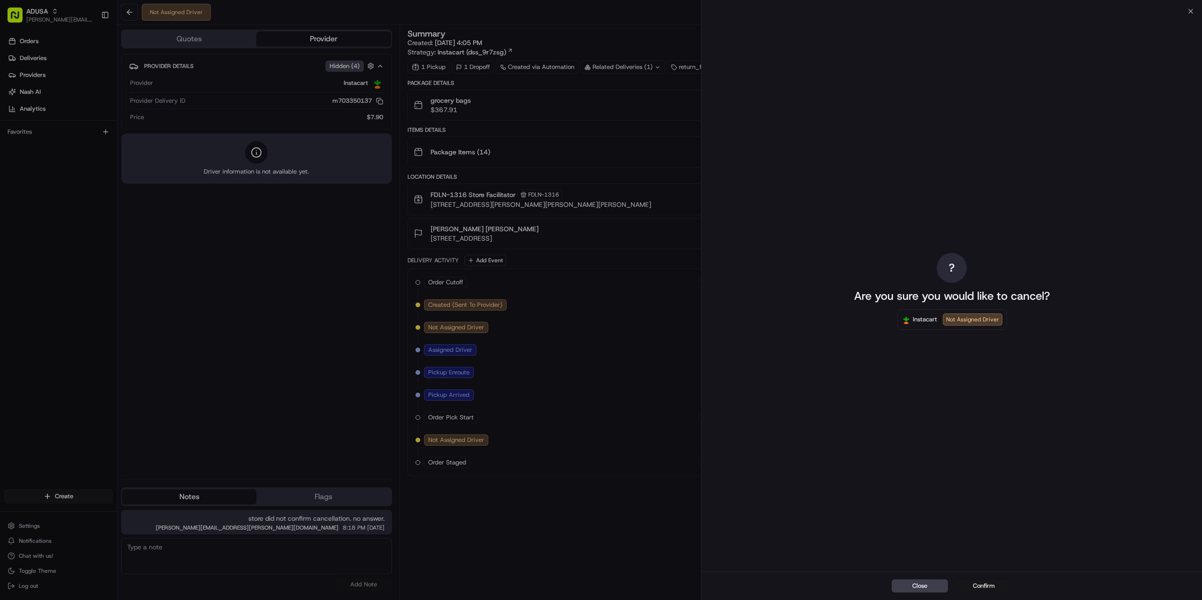
click at [977, 586] on button "Confirm" at bounding box center [983, 586] width 56 height 13
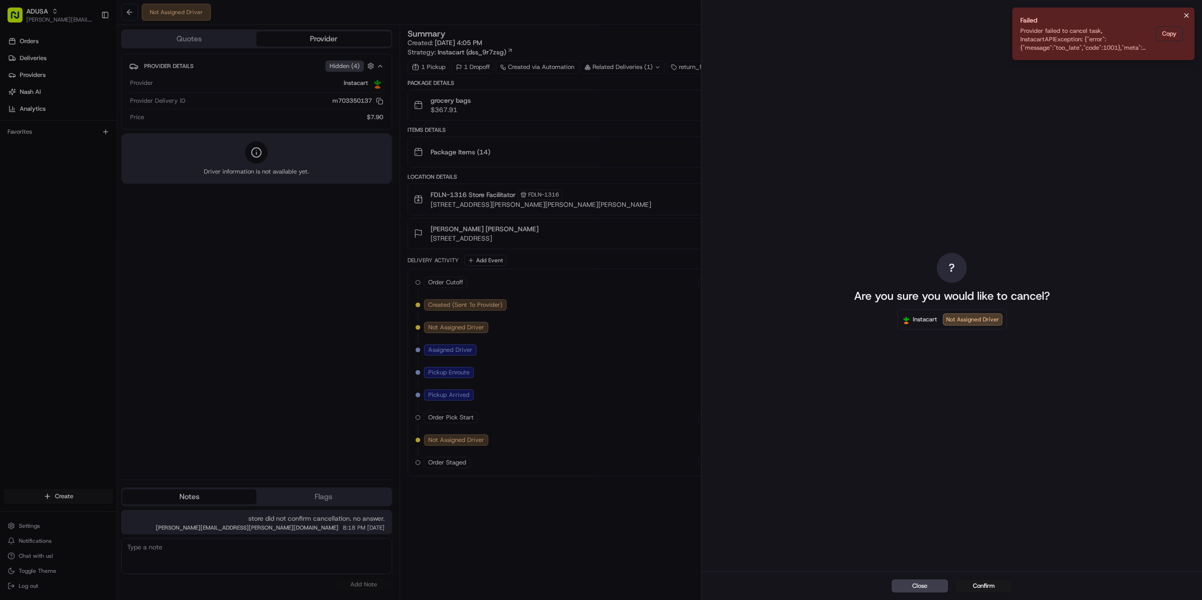
click at [1189, 12] on icon "Notifications (F8)" at bounding box center [1187, 16] width 8 height 8
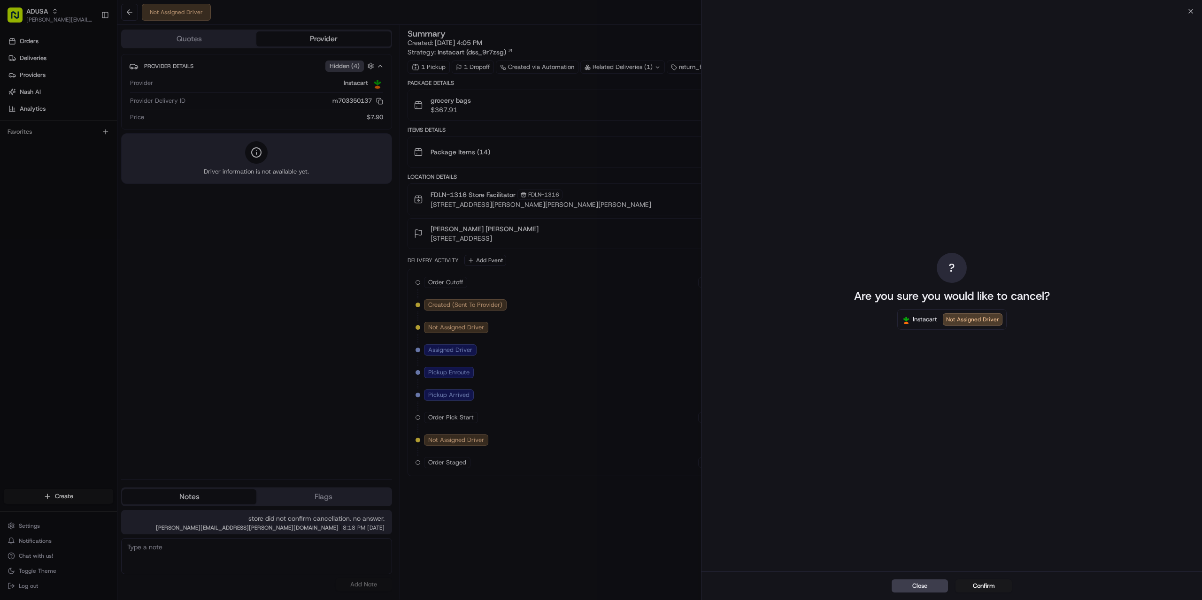
click at [1193, 15] on div "? Are you sure you would like to cancel? Instacart Not Assigned Driver" at bounding box center [951, 291] width 500 height 561
click at [1193, 12] on div "? Are you sure you would like to cancel? Instacart Not Assigned Driver" at bounding box center [951, 291] width 500 height 561
click at [1188, 11] on icon "button" at bounding box center [1191, 12] width 8 height 8
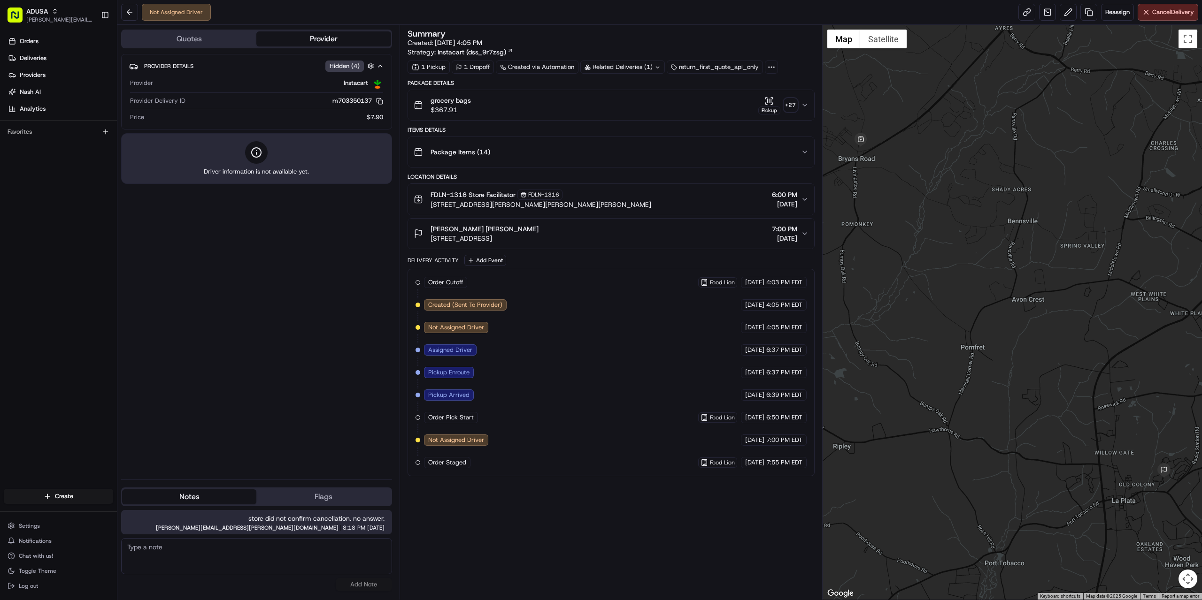
click at [287, 436] on div "Provider Details Hidden ( 4 ) Provider Instacart Provider Delivery ID m70335013…" at bounding box center [256, 263] width 271 height 418
click at [303, 559] on textarea at bounding box center [256, 556] width 271 height 36
type textarea "cancelled, w/ic."
click at [373, 580] on button "Add Note" at bounding box center [364, 584] width 56 height 13
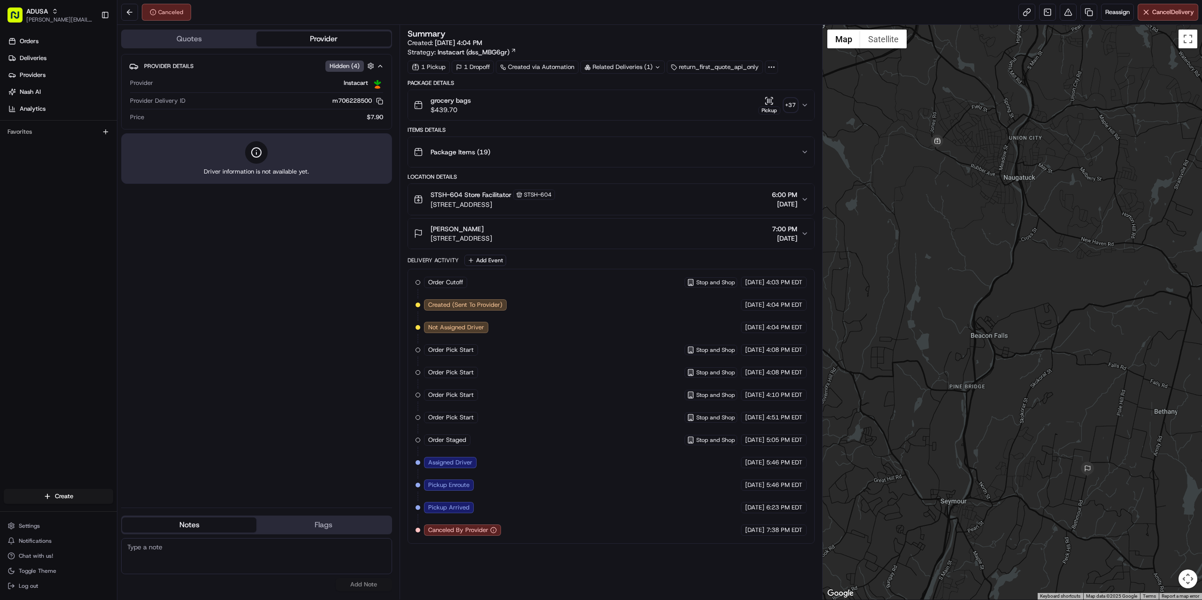
click at [225, 436] on div "Provider Details Hidden ( 4 ) Provider Instacart Provider Delivery ID m70622850…" at bounding box center [256, 277] width 271 height 446
click at [237, 558] on textarea at bounding box center [256, 556] width 271 height 36
type textarea "v"
click at [230, 553] on textarea "v" at bounding box center [256, 556] width 271 height 36
paste textarea "store confirmed cancellation."
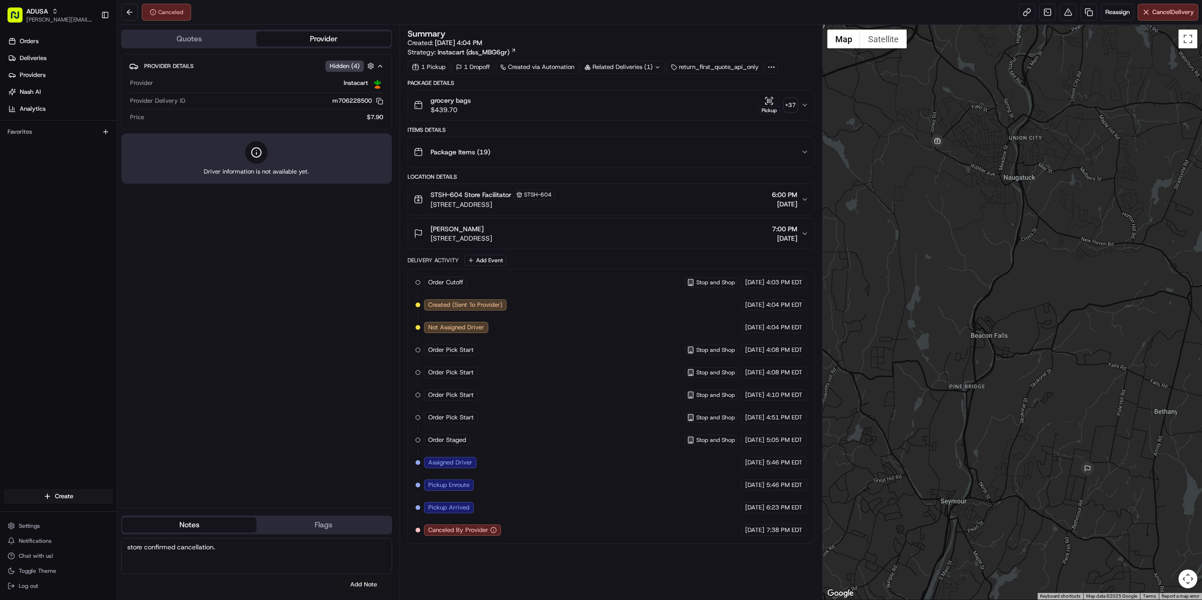
type textarea "store confirmed cancellation."
click at [369, 585] on button "Add Note" at bounding box center [364, 584] width 56 height 13
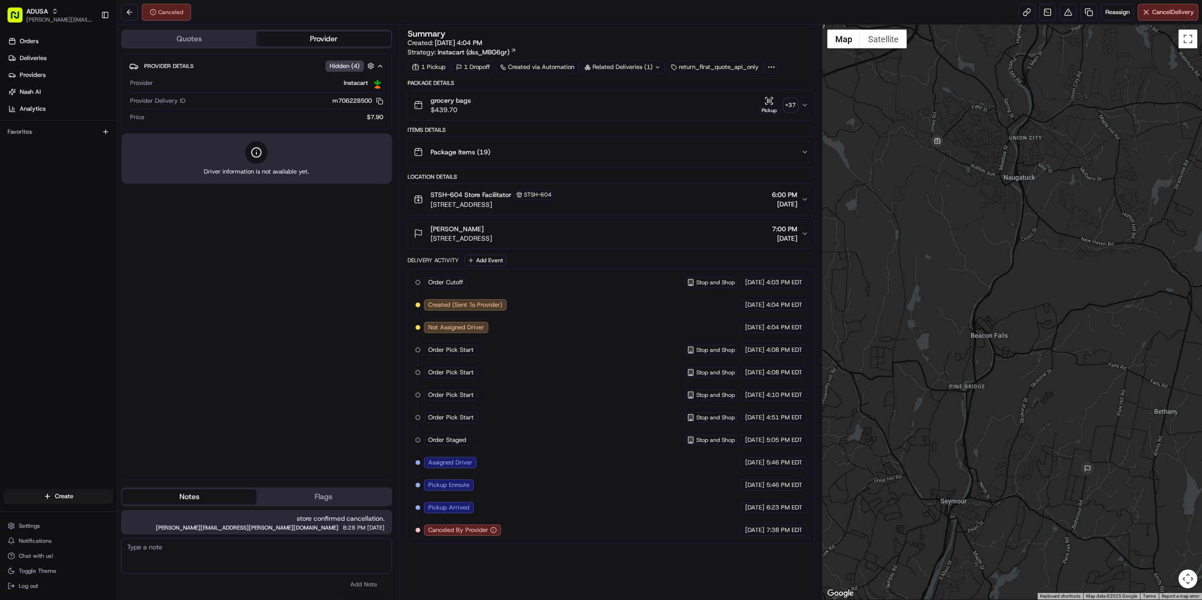
click at [255, 559] on textarea at bounding box center [256, 556] width 271 height 36
type textarea "per store order was picked up by ic."
click at [361, 585] on button "Add Note" at bounding box center [364, 584] width 56 height 13
